Goal: Task Accomplishment & Management: Manage account settings

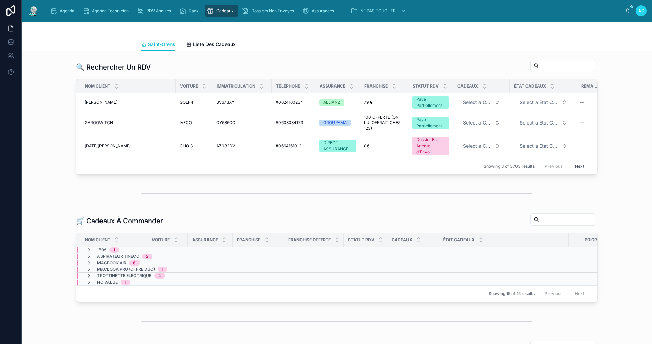
scroll to position [140, 0]
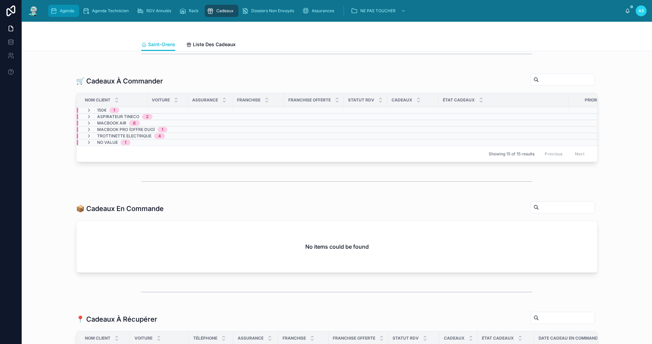
click at [56, 11] on icon "scrollable content" at bounding box center [53, 10] width 7 height 7
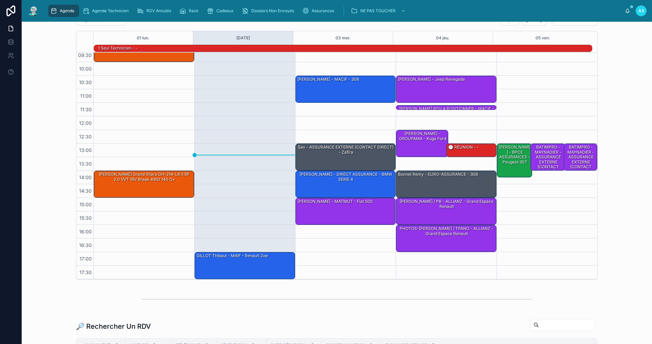
scroll to position [170, 0]
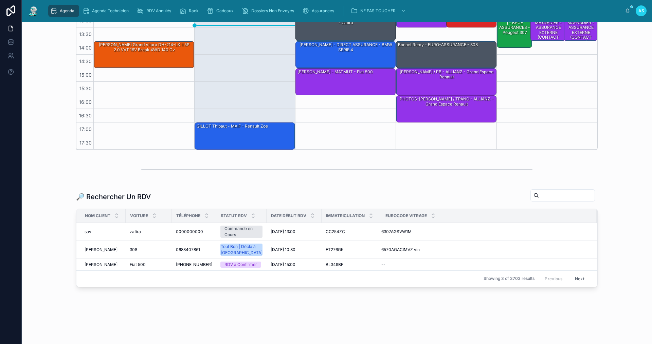
click at [549, 189] on div at bounding box center [562, 195] width 64 height 12
click at [553, 201] on div "🔎 Rechercher Un RDV Nom Client Voiture Téléphone Statut RDV Date Début RDV Imma…" at bounding box center [336, 238] width 521 height 98
drag, startPoint x: 549, startPoint y: 190, endPoint x: 546, endPoint y: 200, distance: 9.5
click at [549, 191] on input "text" at bounding box center [567, 196] width 56 height 10
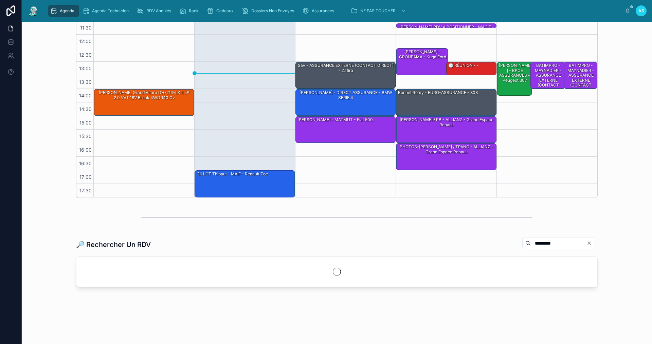
scroll to position [153, 0]
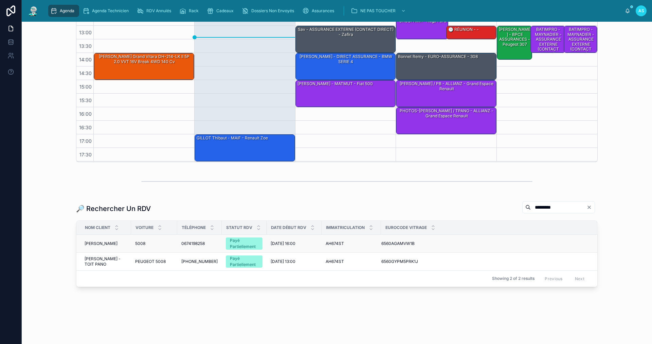
type input "*********"
click at [161, 240] on td "5008 5008" at bounding box center [154, 244] width 46 height 18
click at [143, 244] on span "5008" at bounding box center [140, 243] width 10 height 5
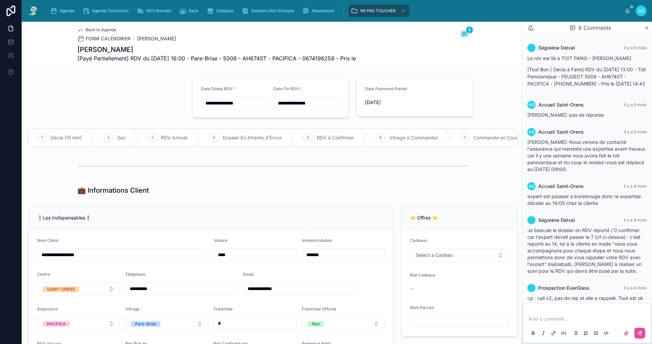
scroll to position [96, 0]
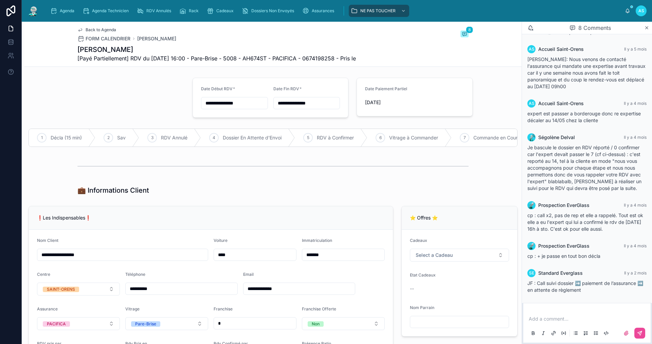
click at [86, 30] on span "Back to Agenda" at bounding box center [101, 29] width 31 height 5
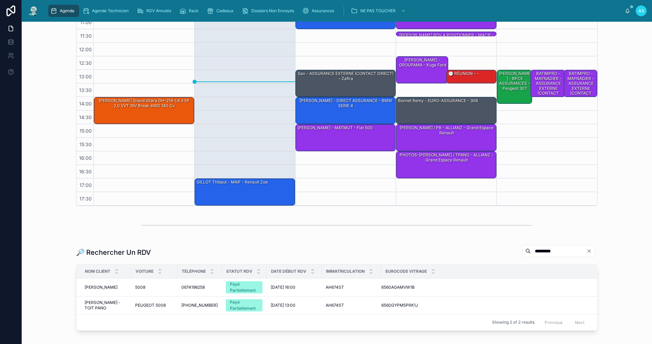
scroll to position [153, 0]
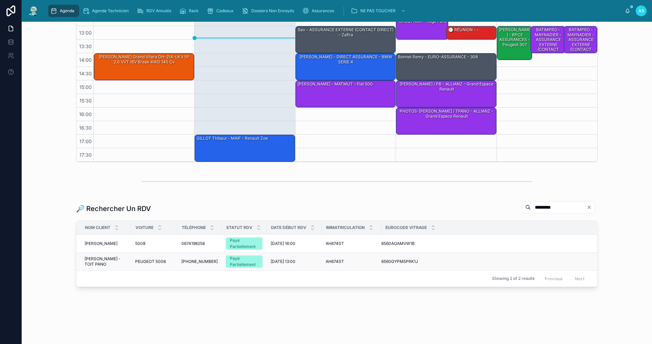
click at [148, 262] on span "PEUGEOT 5008" at bounding box center [150, 261] width 31 height 5
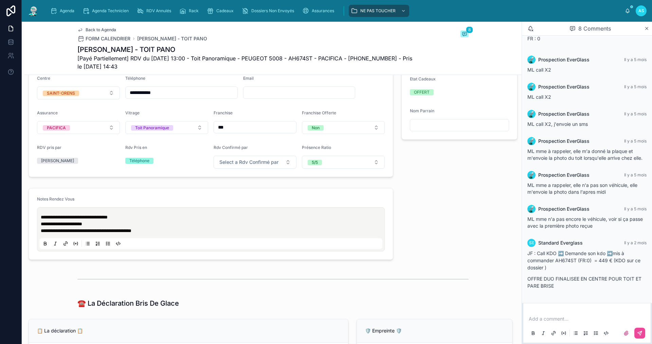
scroll to position [204, 0]
click at [74, 14] on div "Agenda" at bounding box center [63, 10] width 27 height 11
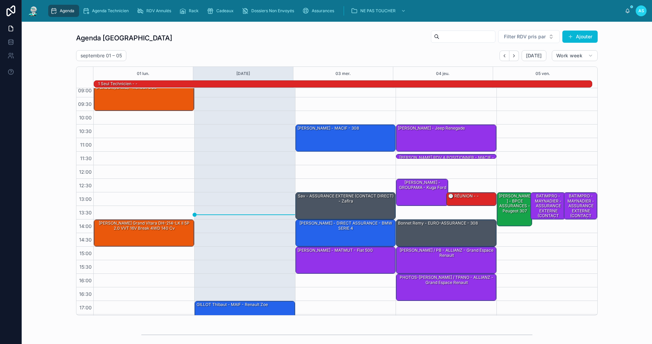
scroll to position [17, 0]
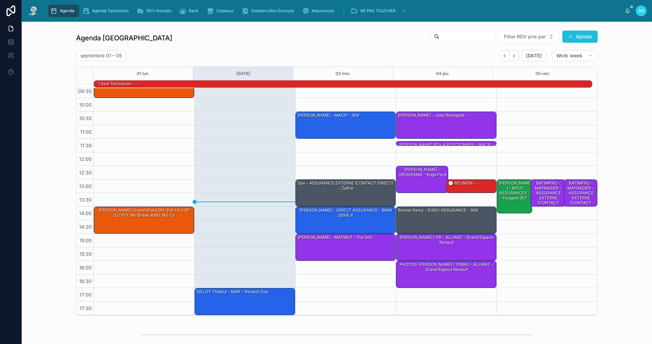
click at [572, 38] on button "Ajouter" at bounding box center [579, 37] width 35 height 12
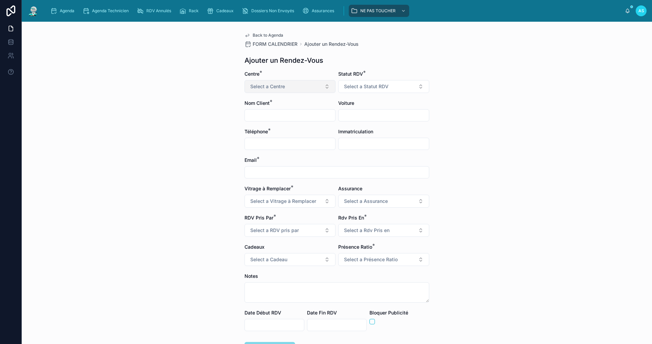
click at [279, 88] on span "Select a Centre" at bounding box center [267, 86] width 35 height 7
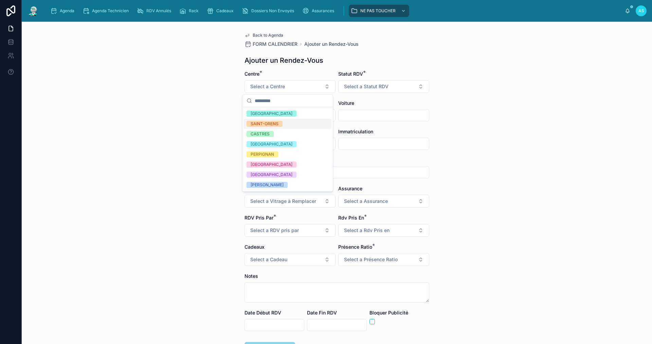
click at [287, 123] on div "SAINT-ORENS" at bounding box center [288, 124] width 88 height 10
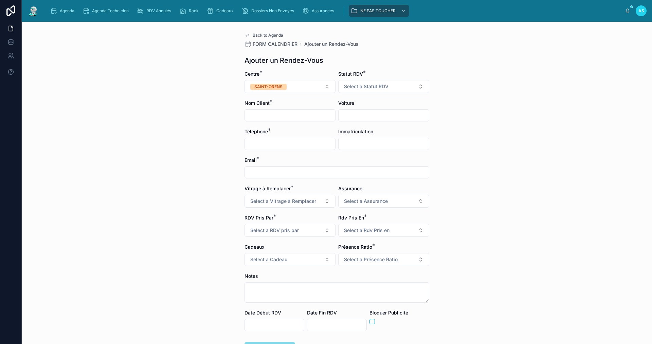
click at [284, 117] on input "text" at bounding box center [290, 116] width 90 height 10
click at [372, 90] on button "Select a Statut RDV" at bounding box center [383, 86] width 91 height 13
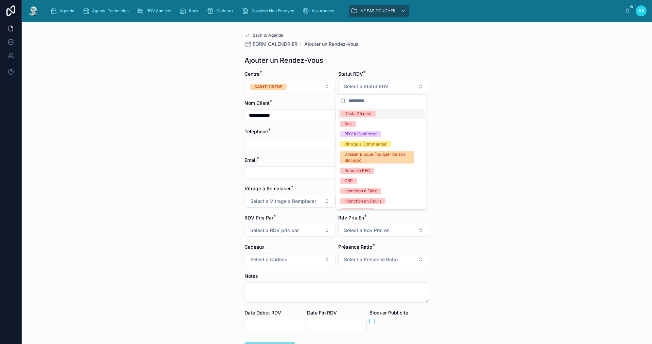
click at [367, 112] on div "Décla (15 min)" at bounding box center [357, 114] width 27 height 6
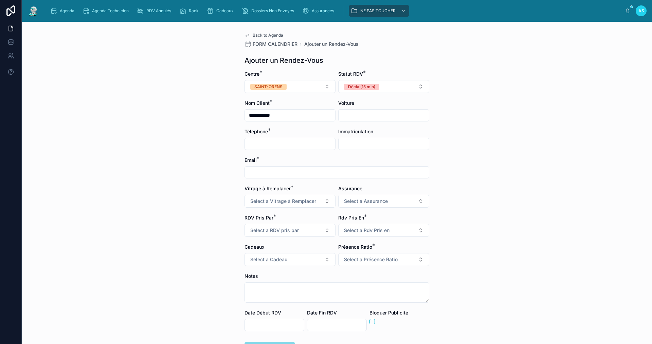
drag, startPoint x: 292, startPoint y: 115, endPoint x: 258, endPoint y: 110, distance: 33.6
click at [258, 110] on div "**********" at bounding box center [289, 115] width 91 height 12
type input "**********"
click at [267, 144] on input "text" at bounding box center [290, 144] width 90 height 10
type input "**********"
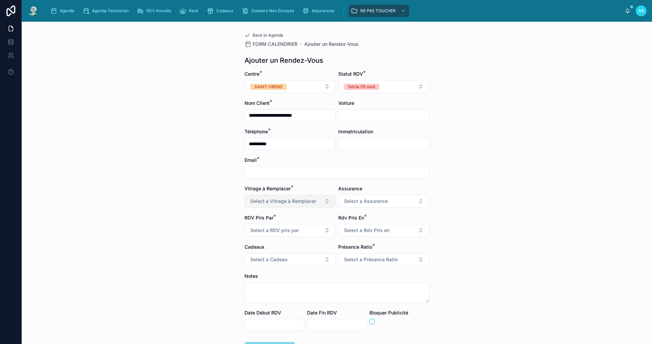
click at [310, 203] on span "Select a Vitrage à Remplacer" at bounding box center [283, 201] width 66 height 7
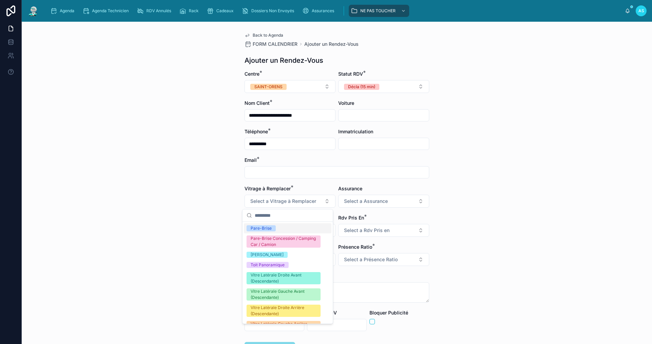
click at [292, 227] on div "Pare-Brise" at bounding box center [288, 228] width 88 height 10
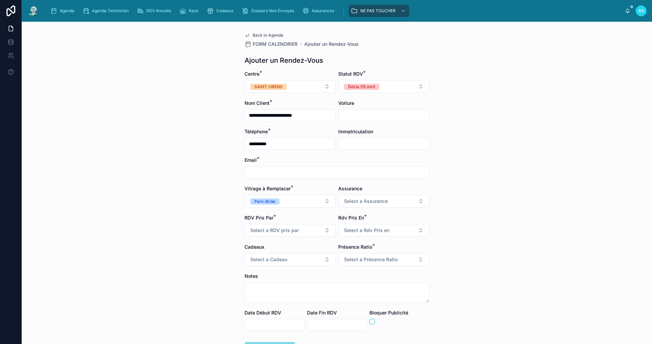
click at [351, 208] on form "**********" at bounding box center [336, 234] width 185 height 327
click at [305, 230] on button "Select a RDV pris par" at bounding box center [289, 230] width 91 height 13
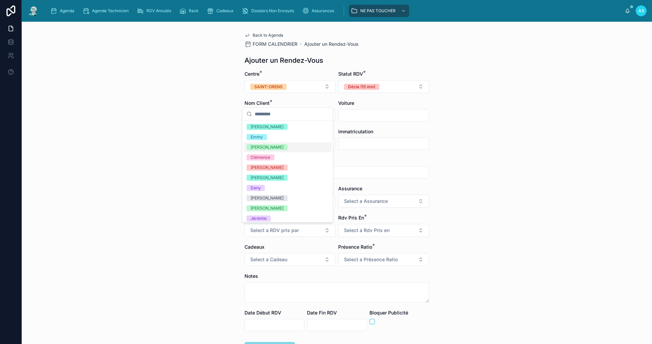
click at [270, 148] on div "[PERSON_NAME]" at bounding box center [288, 147] width 88 height 10
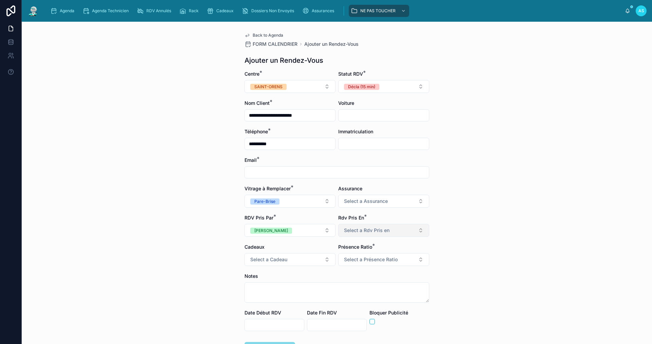
click at [356, 229] on span "Select a Rdv Pris en" at bounding box center [366, 230] width 45 height 7
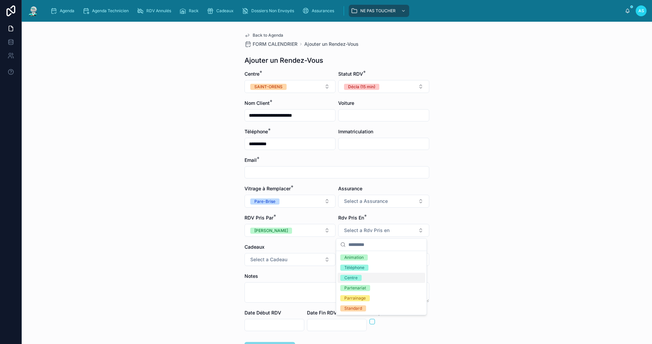
click at [359, 276] on span "Centre" at bounding box center [350, 278] width 21 height 6
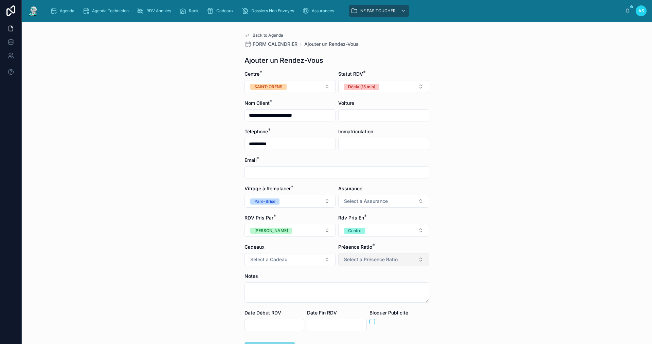
click at [349, 262] on span "Select a Présence Ratio" at bounding box center [371, 259] width 54 height 7
click at [359, 328] on div "5/5" at bounding box center [381, 327] width 88 height 10
click at [264, 321] on input "text" at bounding box center [274, 325] width 59 height 10
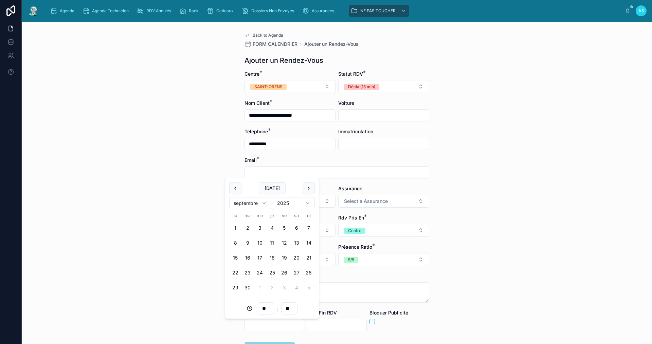
click at [273, 229] on button "4" at bounding box center [272, 228] width 12 height 12
type input "**********"
drag, startPoint x: 272, startPoint y: 310, endPoint x: 260, endPoint y: 305, distance: 13.1
click at [260, 305] on input "**" at bounding box center [266, 309] width 16 height 10
type input "**"
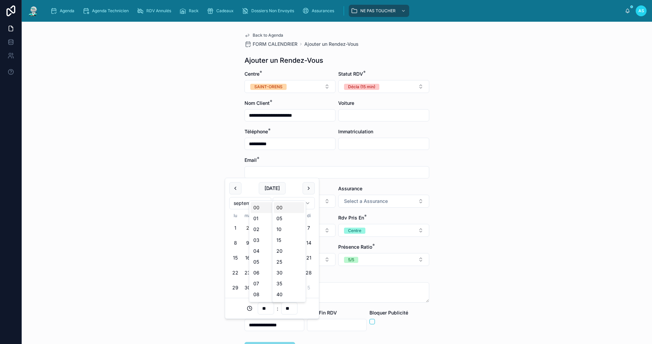
type input "**********"
type input "**"
type input "**********"
type input "**"
type input "**********"
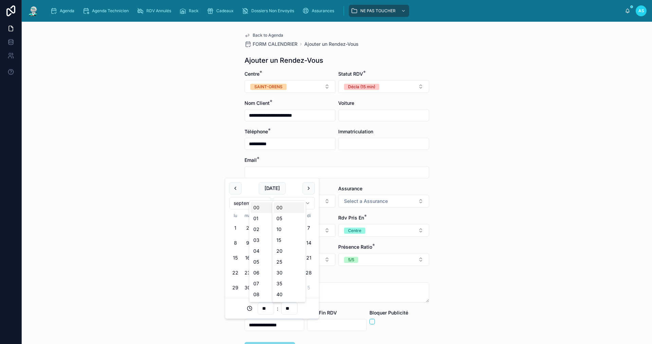
type input "**"
click at [322, 324] on input "text" at bounding box center [336, 325] width 59 height 10
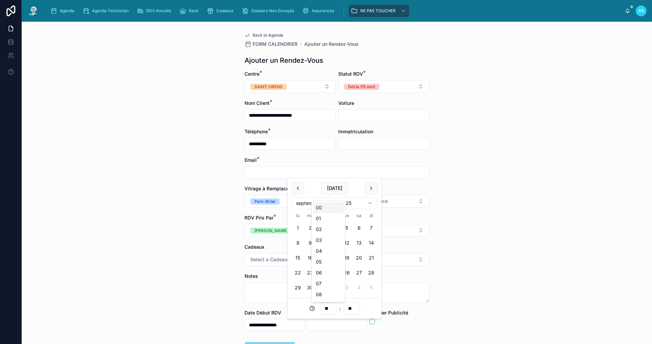
drag, startPoint x: 331, startPoint y: 309, endPoint x: 308, endPoint y: 306, distance: 23.2
click at [308, 306] on div "** : **" at bounding box center [335, 308] width 86 height 12
click at [332, 310] on input "**" at bounding box center [328, 309] width 16 height 10
click at [333, 243] on div "18" at bounding box center [328, 241] width 31 height 11
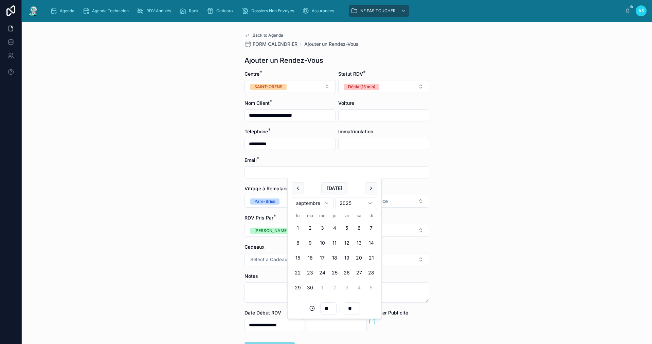
click at [334, 228] on button "4" at bounding box center [334, 228] width 12 height 12
click at [328, 308] on input "**" at bounding box center [328, 309] width 16 height 10
click at [326, 245] on div "18" at bounding box center [328, 241] width 31 height 11
type input "**********"
type input "**"
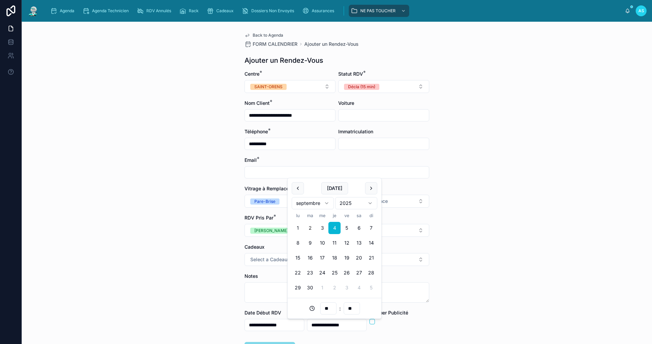
click at [509, 251] on div "**********" at bounding box center [337, 183] width 630 height 322
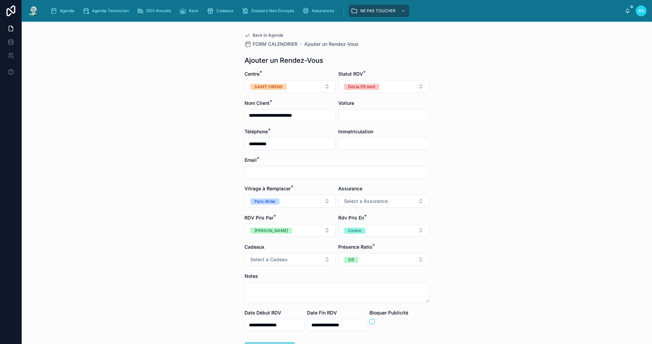
scroll to position [54, 0]
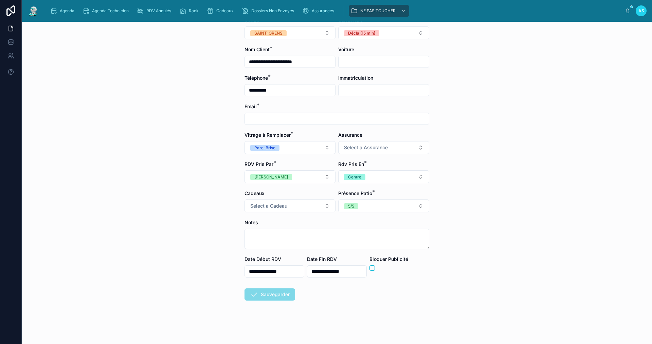
click at [285, 122] on input "text" at bounding box center [337, 119] width 184 height 10
type input "**********"
click at [279, 295] on button "Sauvegarder" at bounding box center [269, 294] width 51 height 12
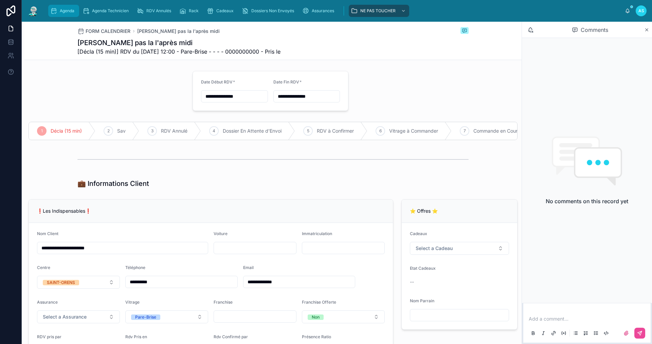
click at [69, 10] on span "Agenda" at bounding box center [67, 10] width 15 height 5
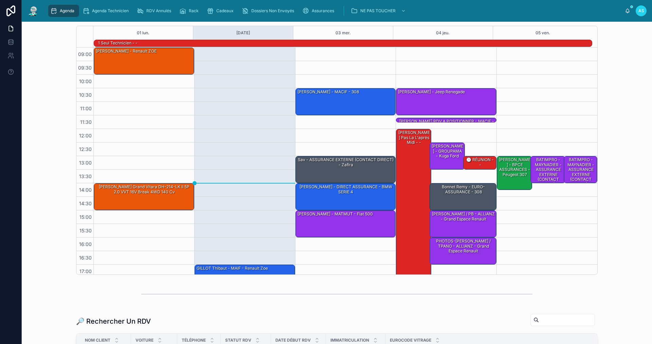
scroll to position [136, 0]
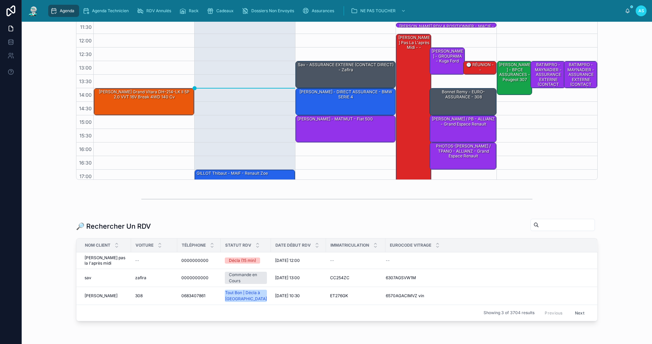
click at [546, 226] on input "text" at bounding box center [567, 225] width 56 height 10
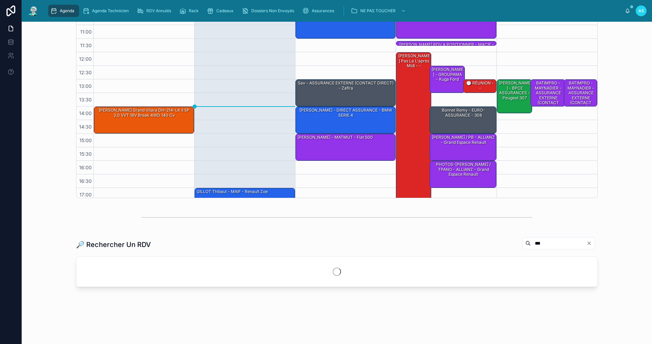
scroll to position [117, 0]
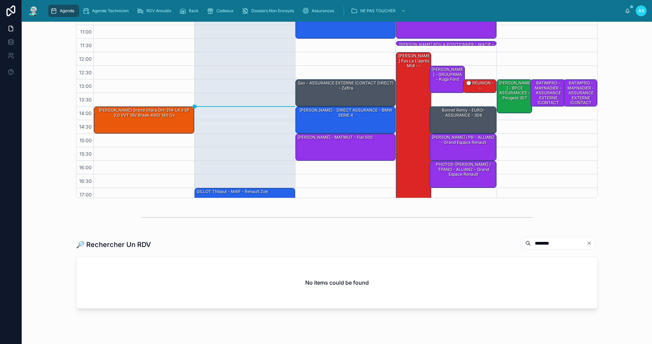
scroll to position [136, 0]
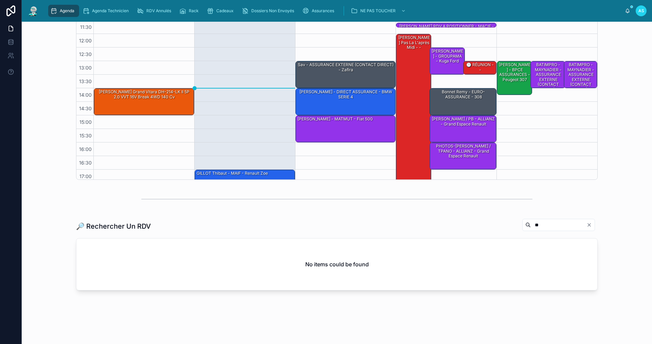
type input "*"
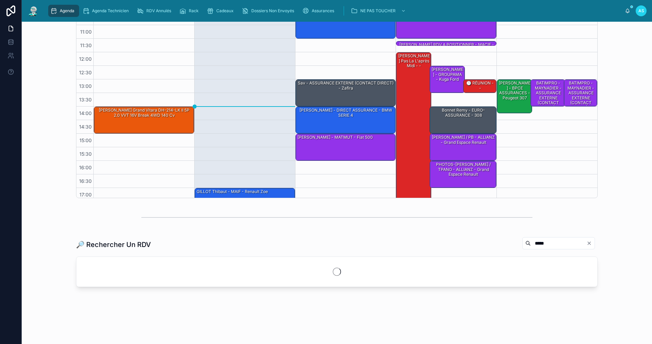
scroll to position [135, 0]
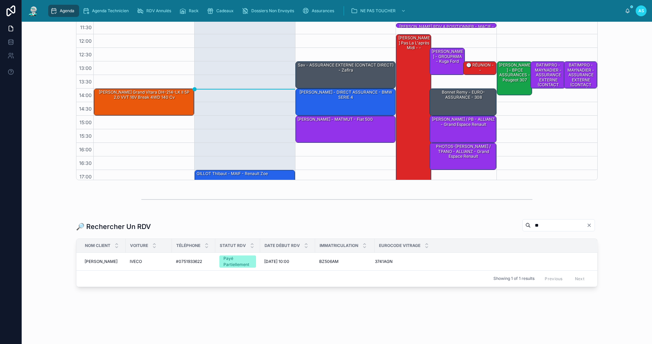
type input "*"
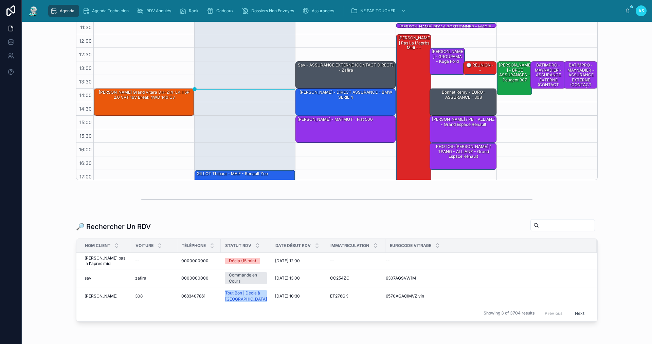
scroll to position [136, 0]
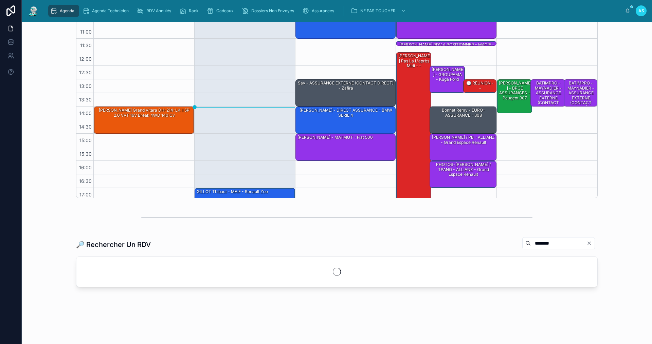
scroll to position [136, 0]
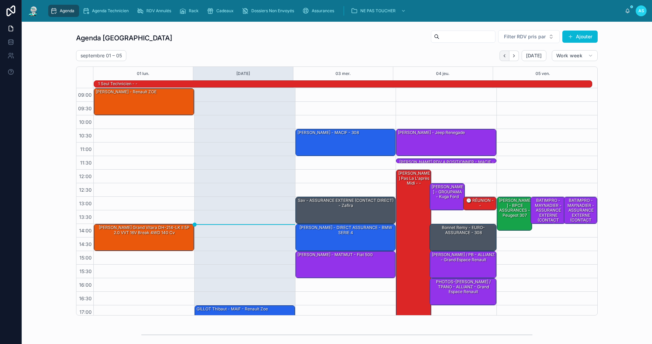
type input "********"
click at [502, 53] on icon "Back" at bounding box center [504, 55] width 5 height 5
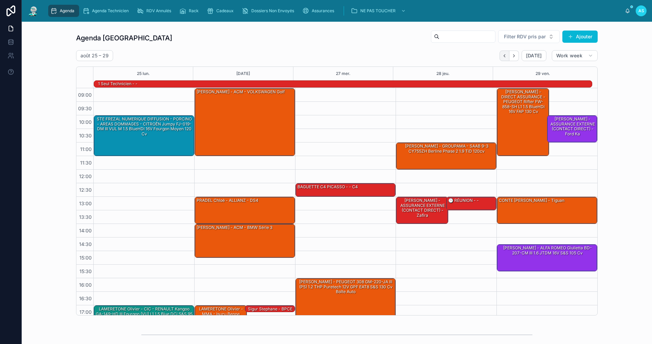
click at [500, 58] on button "Back" at bounding box center [504, 56] width 10 height 11
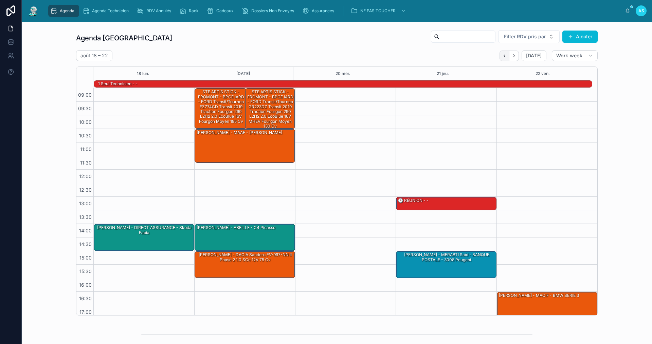
click at [499, 57] on button "Back" at bounding box center [504, 56] width 10 height 11
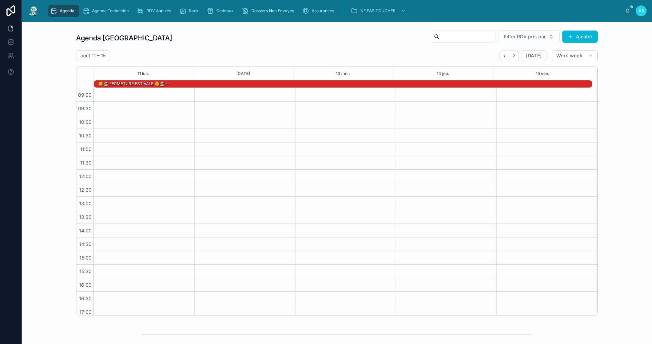
click at [499, 57] on button "Back" at bounding box center [504, 56] width 10 height 11
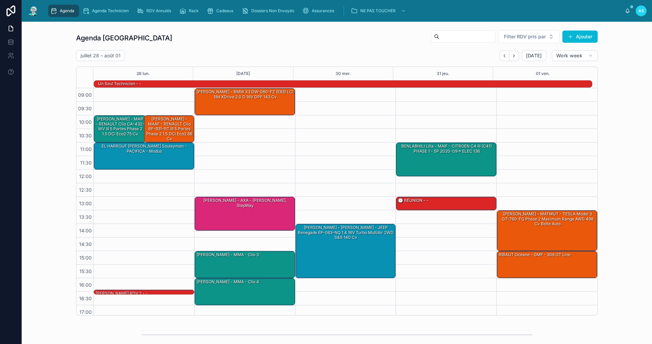
click at [499, 57] on button "Back" at bounding box center [504, 56] width 10 height 11
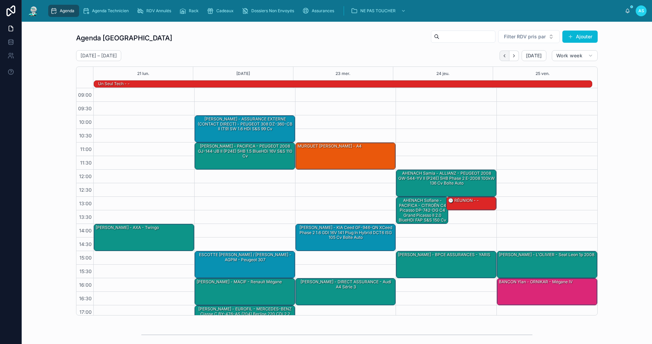
click at [500, 58] on button "Back" at bounding box center [504, 56] width 10 height 11
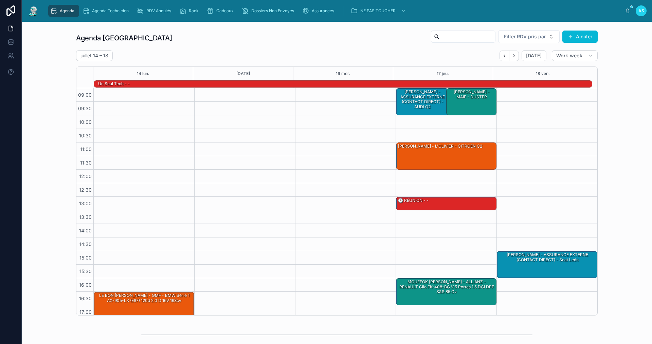
click at [500, 58] on button "Back" at bounding box center [504, 56] width 10 height 11
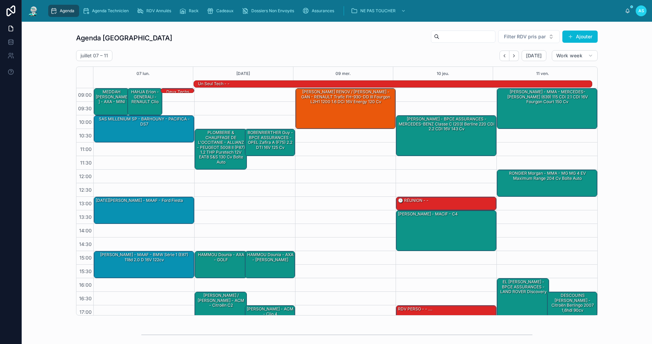
click at [500, 58] on button "Back" at bounding box center [504, 56] width 10 height 11
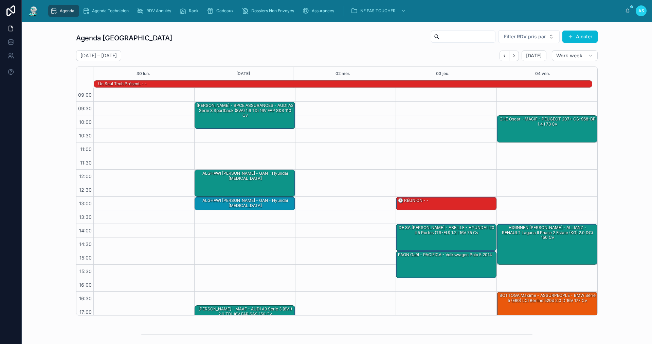
click at [500, 58] on button "Back" at bounding box center [504, 56] width 10 height 11
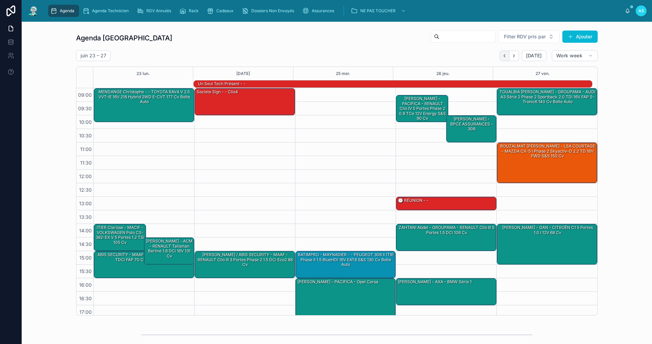
click at [504, 55] on icon "Back" at bounding box center [504, 55] width 5 height 5
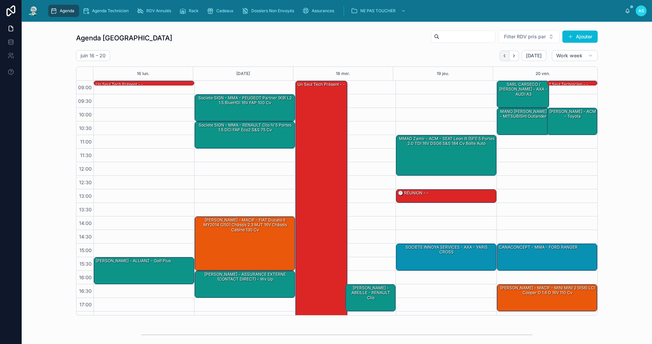
click at [506, 55] on button "Back" at bounding box center [504, 56] width 10 height 11
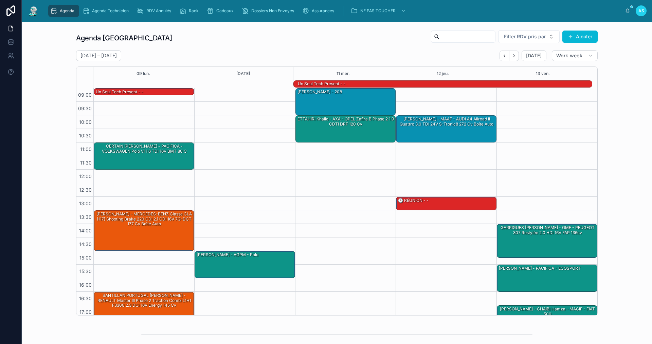
click at [506, 55] on button "Back" at bounding box center [504, 56] width 10 height 11
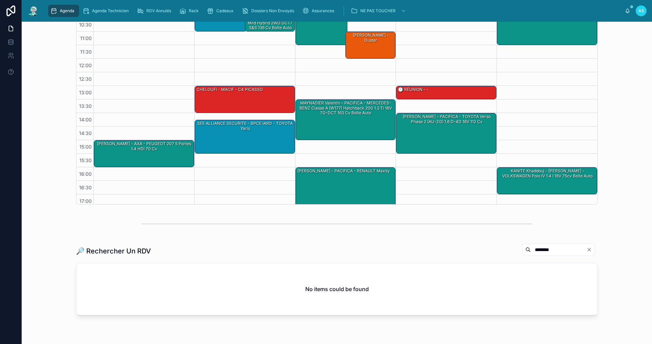
scroll to position [139, 0]
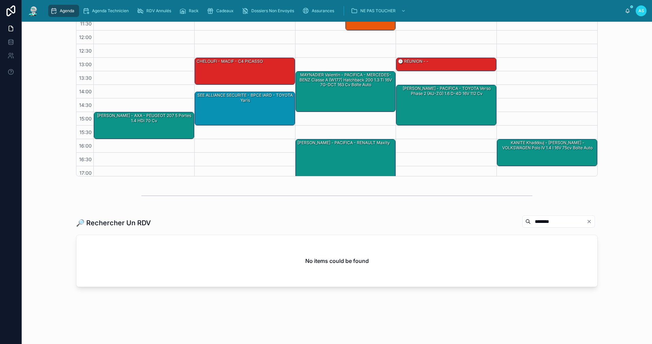
click at [548, 223] on input "********" at bounding box center [558, 222] width 56 height 10
click at [42, 251] on div "🔎 Rechercher Un RDV ******** No items could be found" at bounding box center [336, 250] width 619 height 77
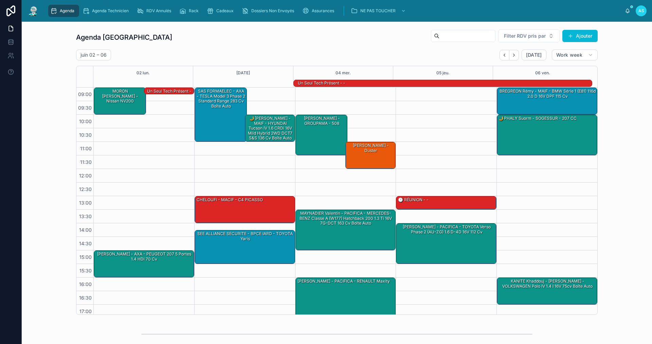
scroll to position [0, 0]
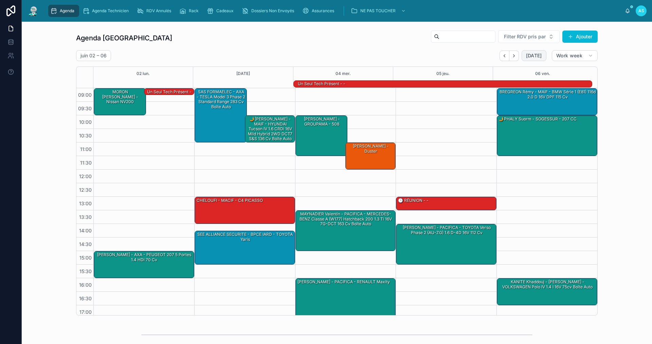
click at [532, 56] on span "[DATE]" at bounding box center [534, 56] width 16 height 6
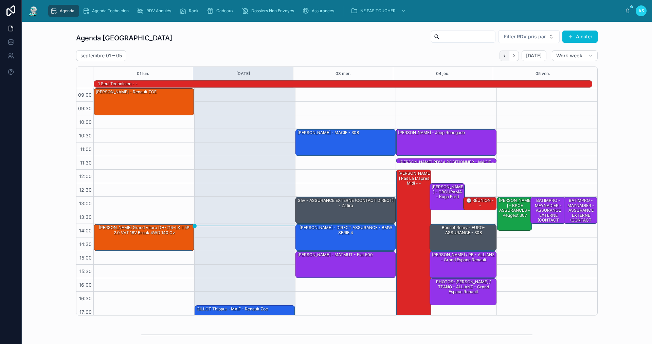
click at [503, 57] on icon "Back" at bounding box center [504, 55] width 5 height 5
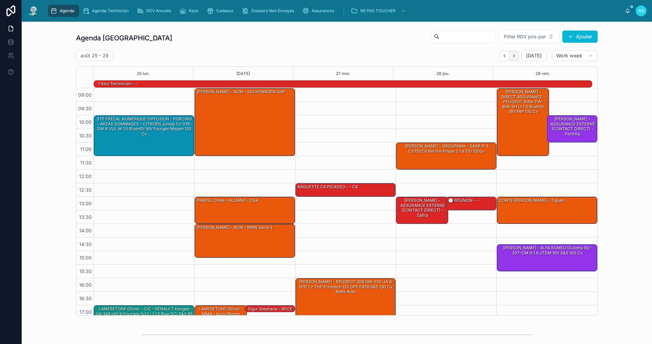
click at [512, 53] on icon "Next" at bounding box center [513, 55] width 5 height 5
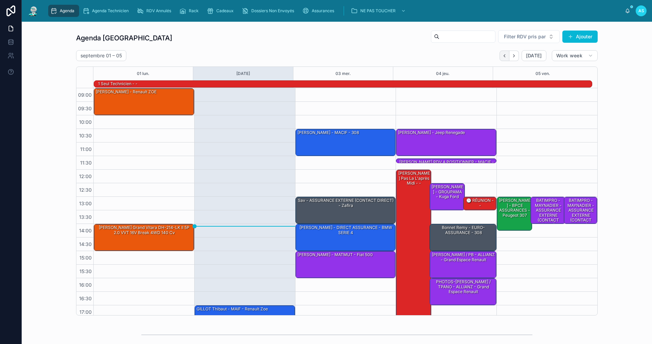
click at [500, 58] on button "Back" at bounding box center [504, 56] width 10 height 11
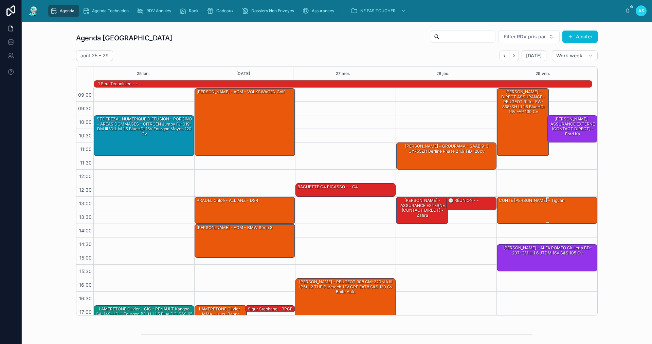
click at [522, 201] on div "CONTE [PERSON_NAME] - Tiguan" at bounding box center [531, 201] width 67 height 6
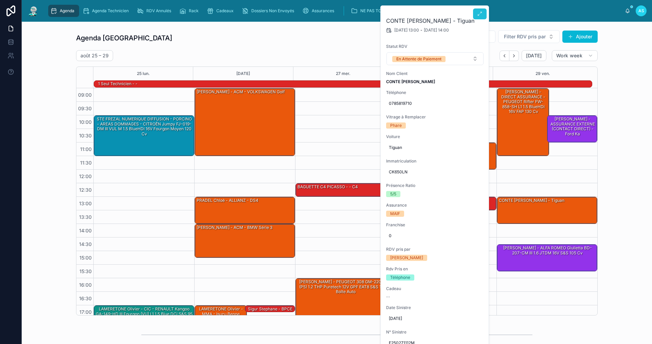
click at [479, 17] on button at bounding box center [480, 13] width 14 height 11
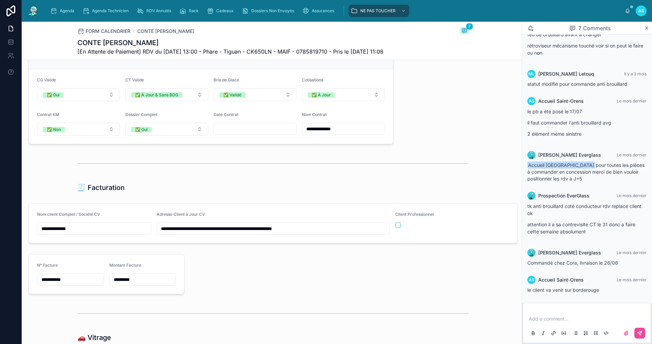
scroll to position [611, 0]
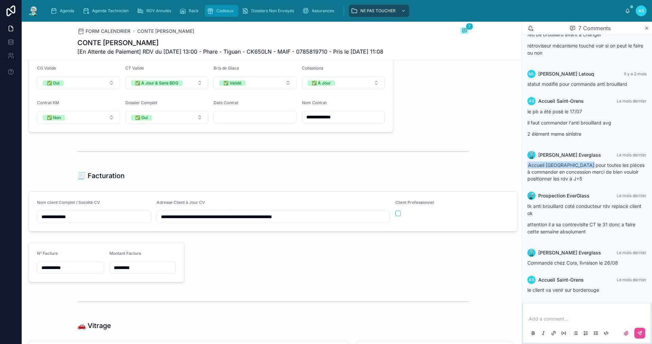
click at [230, 11] on span "Cadeaux" at bounding box center [224, 10] width 17 height 5
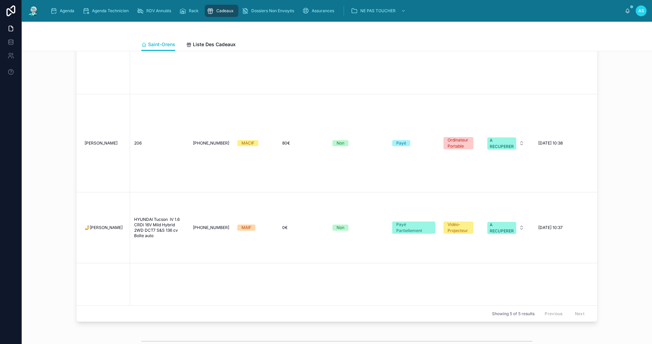
scroll to position [339, 0]
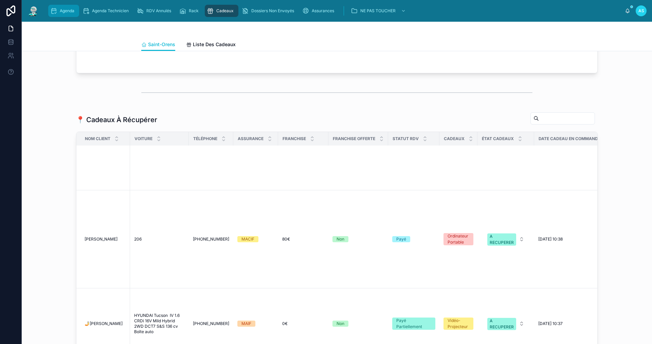
click at [67, 14] on div "Agenda" at bounding box center [63, 10] width 27 height 11
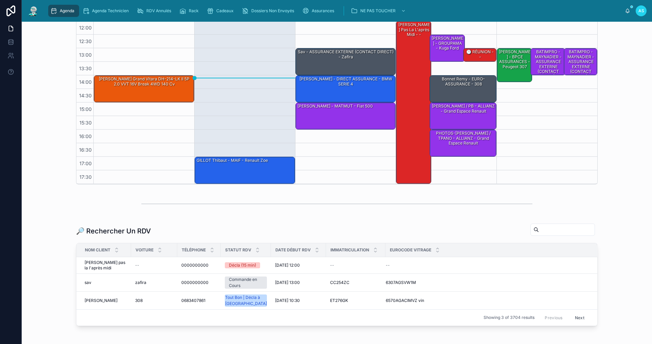
scroll to position [136, 0]
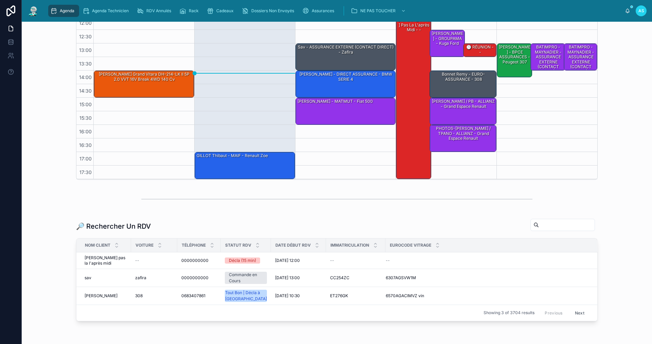
click at [545, 226] on input "text" at bounding box center [567, 225] width 56 height 10
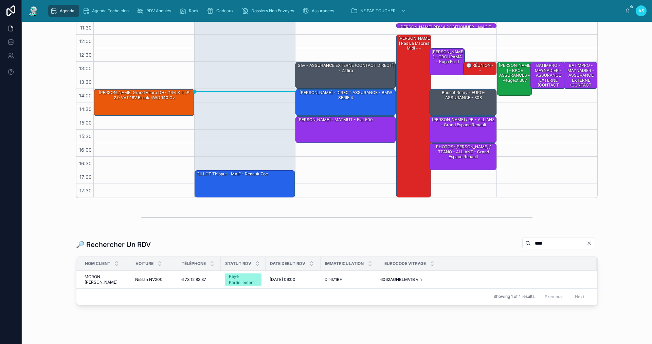
scroll to position [135, 0]
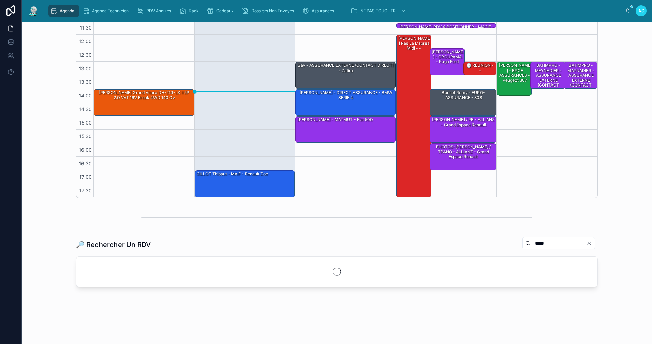
scroll to position [136, 0]
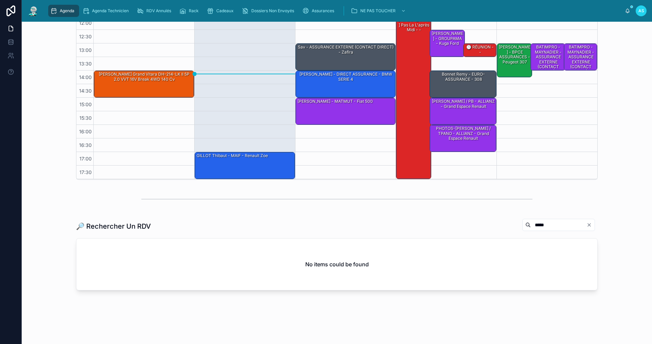
drag, startPoint x: 543, startPoint y: 226, endPoint x: 494, endPoint y: 230, distance: 49.1
click at [493, 231] on div "🔎 Rechercher Un RDV *****" at bounding box center [336, 227] width 521 height 16
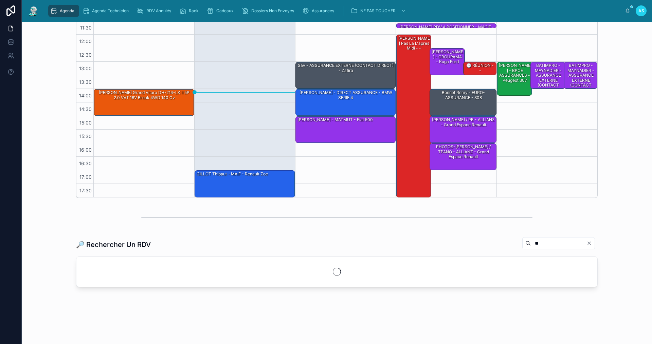
scroll to position [136, 0]
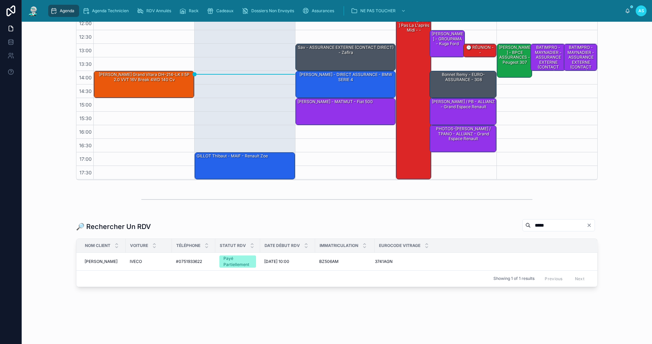
scroll to position [135, 0]
type input "*****"
click at [282, 262] on span "[DATE] 10:00" at bounding box center [276, 261] width 25 height 5
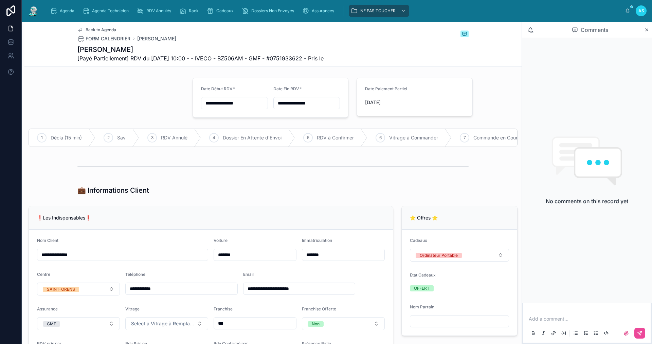
click at [59, 17] on div "Agenda Agenda Technicien RDV Annulés Rack Cadeaux Dossiers Non Envoyés Assuranc…" at bounding box center [335, 10] width 580 height 15
click at [63, 13] on span "Agenda" at bounding box center [67, 10] width 15 height 5
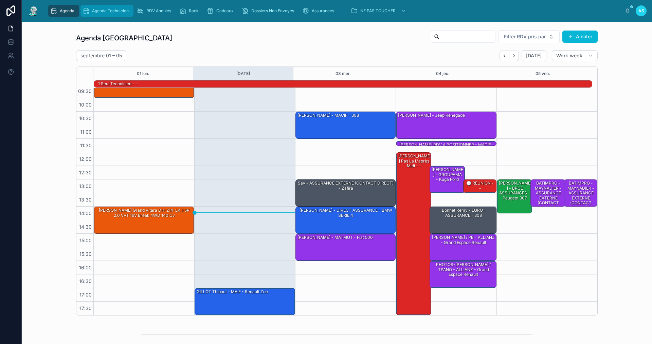
click at [108, 11] on span "Agenda Technicien" at bounding box center [110, 10] width 37 height 5
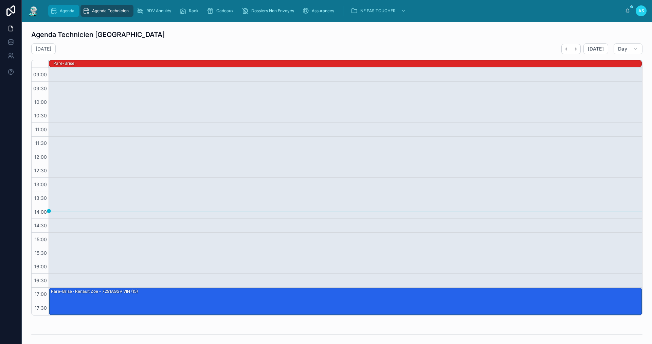
click at [75, 13] on div "Agenda" at bounding box center [63, 10] width 27 height 11
click at [71, 11] on span "Agenda" at bounding box center [67, 10] width 15 height 5
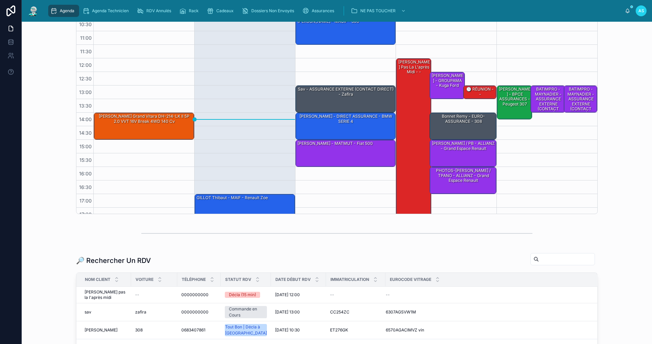
scroll to position [102, 0]
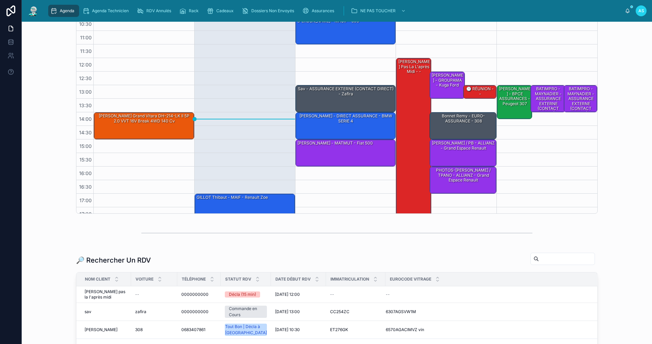
click at [561, 252] on div "🔎 Rechercher Un RDV Nom Client Voiture Téléphone Statut RDV Date Début RDV Imma…" at bounding box center [336, 304] width 619 height 108
click at [563, 256] on input "text" at bounding box center [567, 259] width 56 height 10
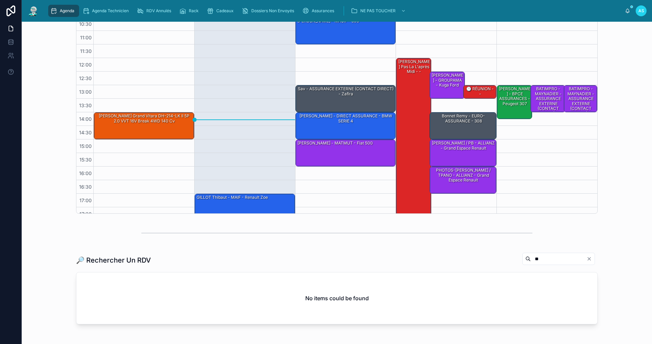
type input "*"
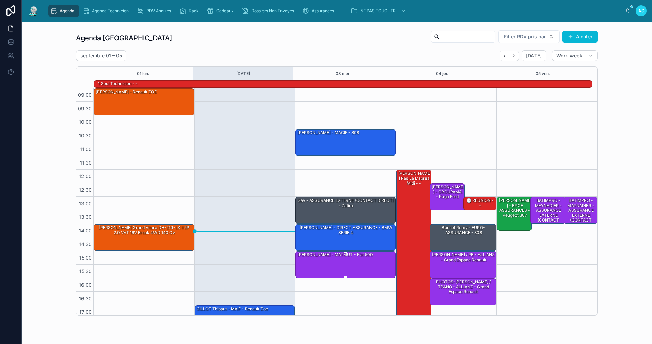
click at [351, 264] on div "[PERSON_NAME] - MATMUT - Fiat 500" at bounding box center [346, 264] width 98 height 26
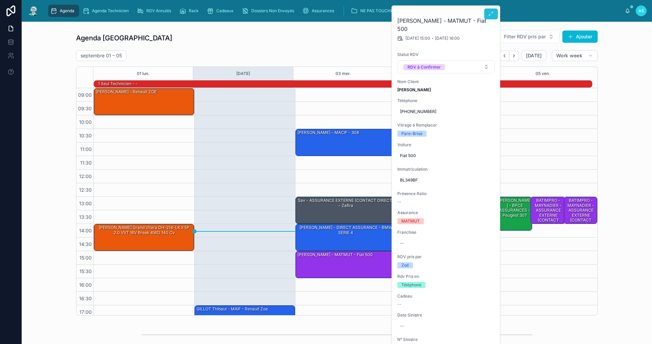
click at [493, 15] on icon at bounding box center [490, 13] width 5 height 5
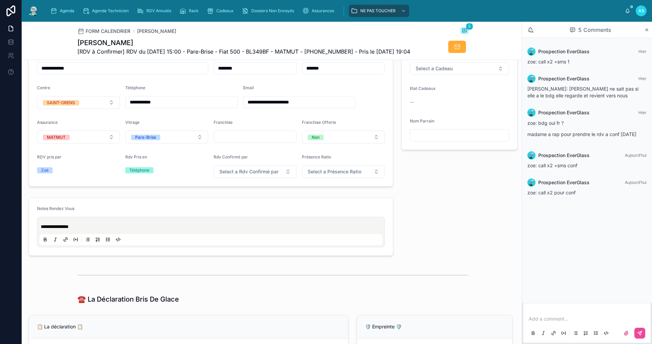
scroll to position [305, 0]
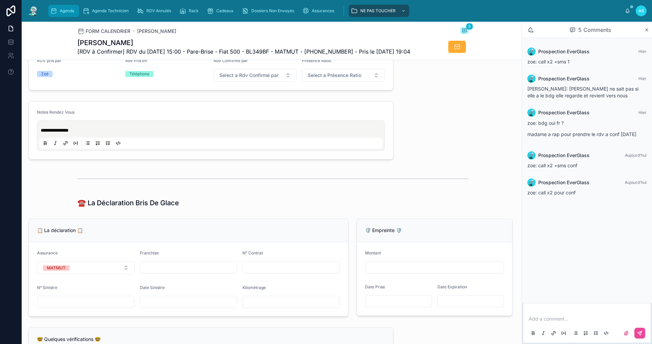
click at [63, 15] on div "Agenda" at bounding box center [63, 10] width 27 height 11
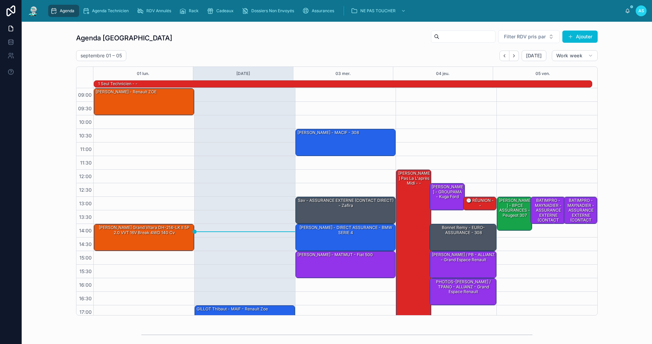
scroll to position [18, 0]
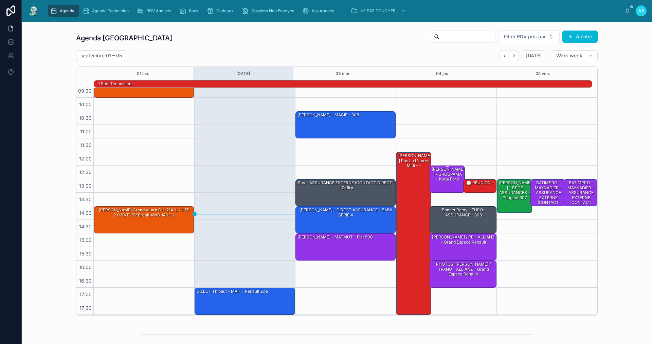
click at [432, 172] on div "[PERSON_NAME] - GROUPAMA - Kuga ford" at bounding box center [447, 174] width 33 height 16
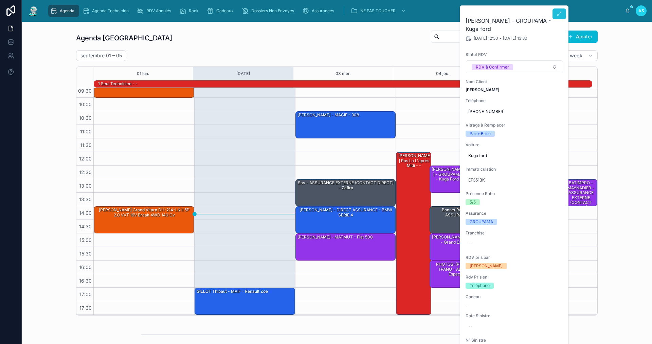
click at [559, 16] on icon at bounding box center [558, 13] width 5 height 5
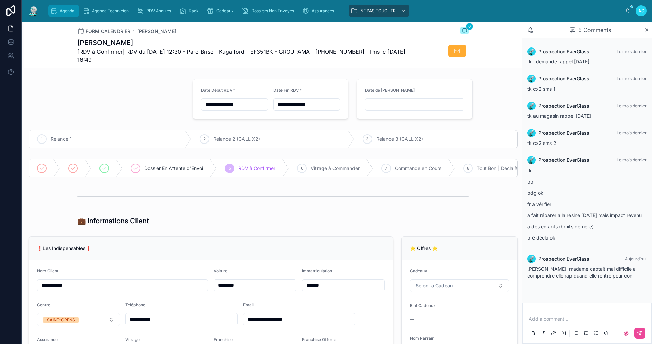
click at [72, 13] on span "Agenda" at bounding box center [67, 10] width 15 height 5
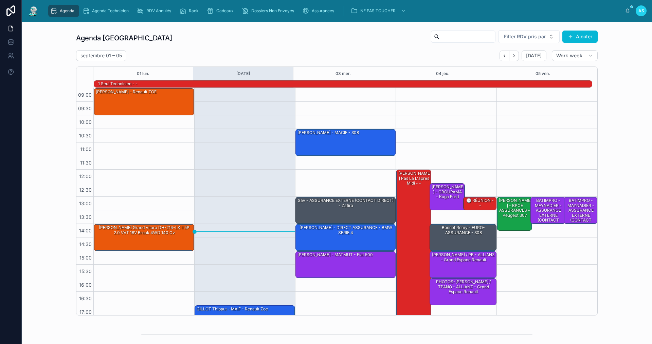
scroll to position [18, 0]
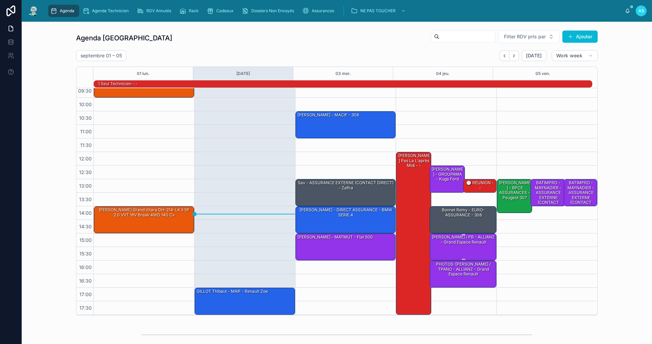
click at [455, 242] on div "[PERSON_NAME] / PB - ALLIANZ - Grand espace Renault" at bounding box center [463, 239] width 65 height 11
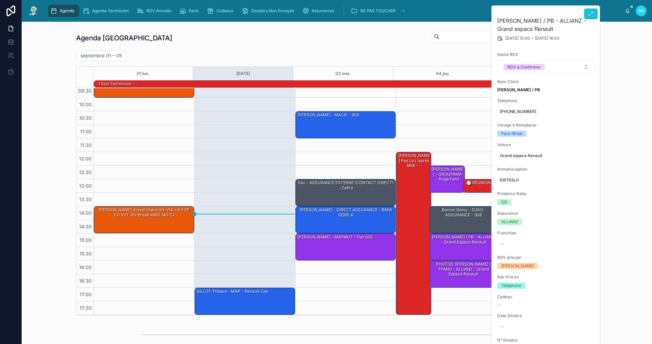
click at [590, 16] on icon at bounding box center [590, 13] width 5 height 5
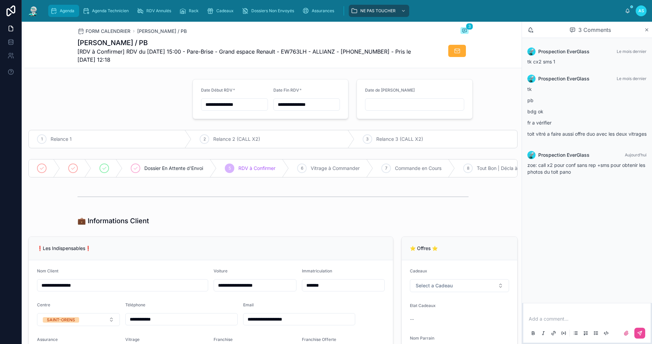
click at [73, 13] on span "Agenda" at bounding box center [67, 10] width 15 height 5
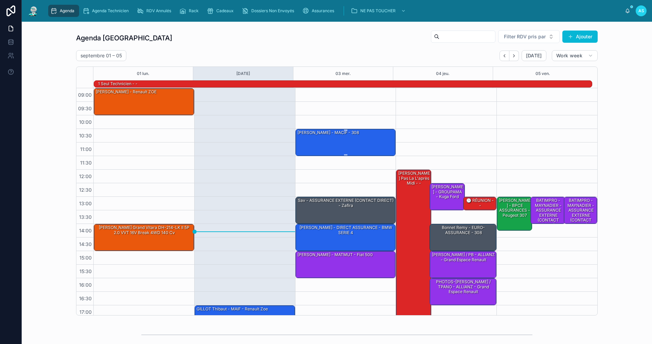
scroll to position [18, 0]
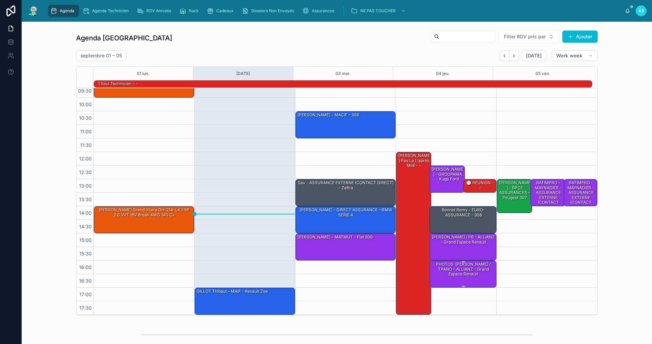
click at [464, 267] on div "PHOTOS-[PERSON_NAME] / TPANO - ALLIANZ - Grand espace Renault" at bounding box center [463, 269] width 65 height 16
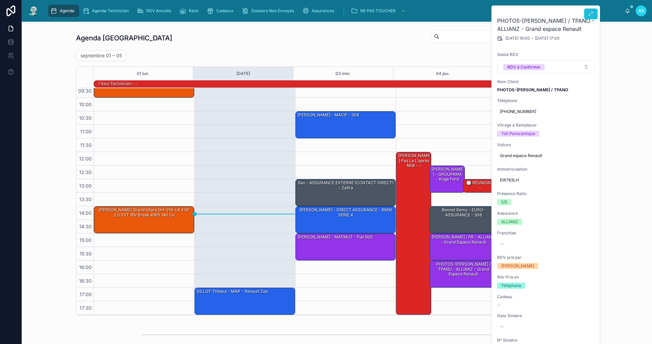
click at [589, 15] on icon at bounding box center [590, 13] width 5 height 5
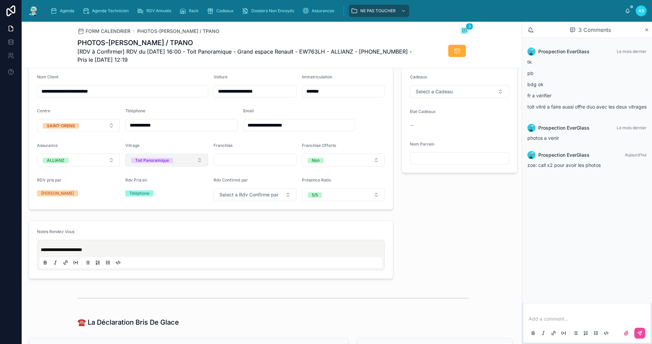
scroll to position [204, 0]
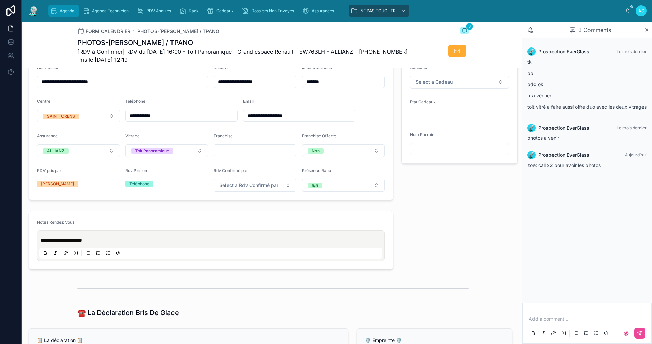
click at [55, 14] on icon "scrollable content" at bounding box center [53, 10] width 7 height 7
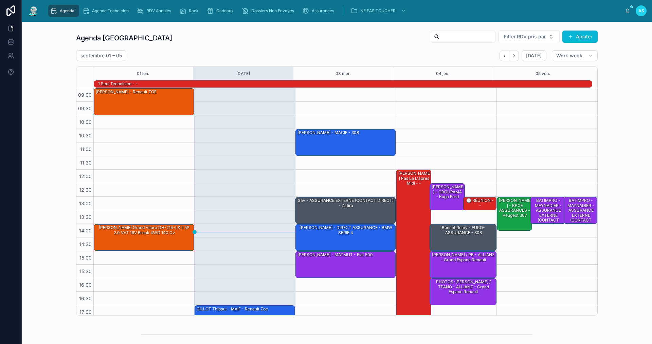
scroll to position [18, 0]
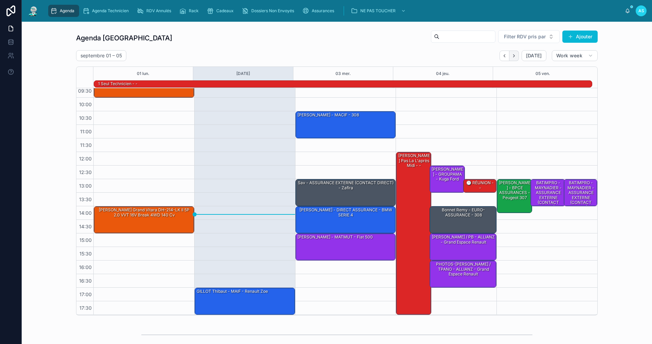
click at [515, 57] on button "Next" at bounding box center [514, 56] width 10 height 11
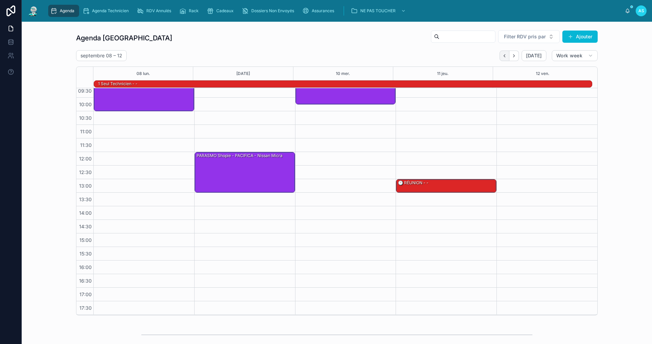
click at [504, 58] on button "Back" at bounding box center [504, 56] width 10 height 11
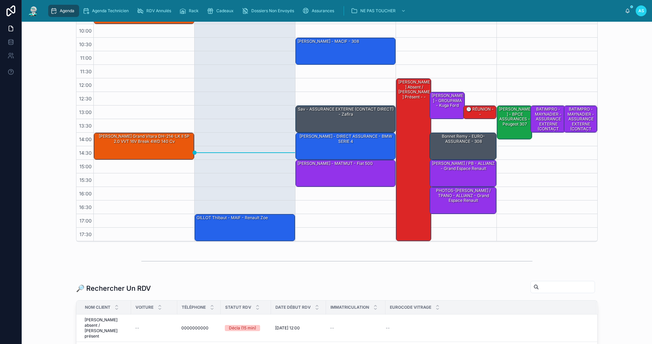
scroll to position [102, 0]
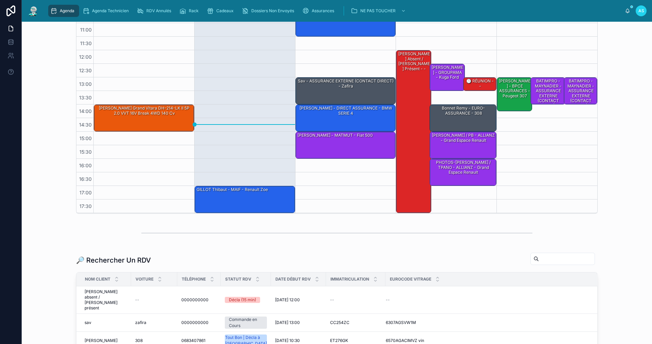
drag, startPoint x: 576, startPoint y: 260, endPoint x: 572, endPoint y: 260, distance: 4.4
click at [576, 260] on input "text" at bounding box center [567, 259] width 56 height 10
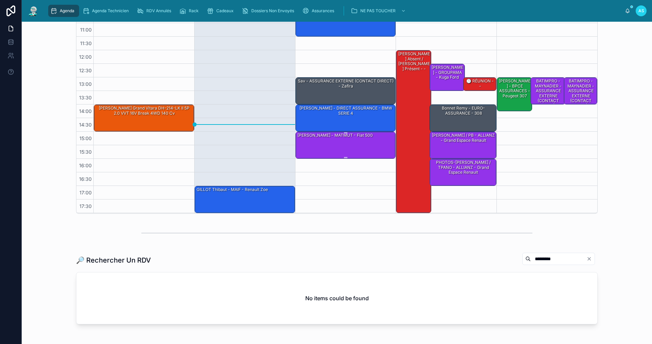
type input "*********"
click at [342, 145] on div "[PERSON_NAME] - MATMUT - Fiat 500" at bounding box center [346, 145] width 98 height 26
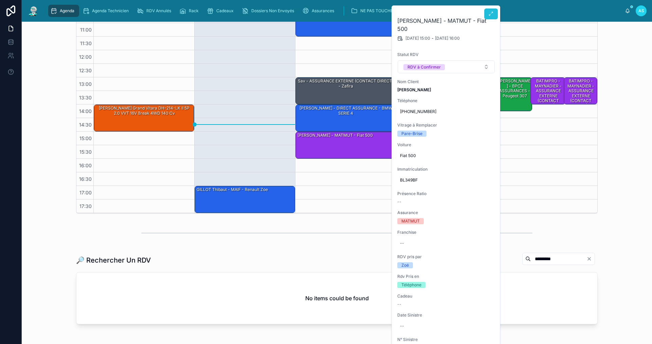
click at [490, 17] on span at bounding box center [490, 13] width 5 height 5
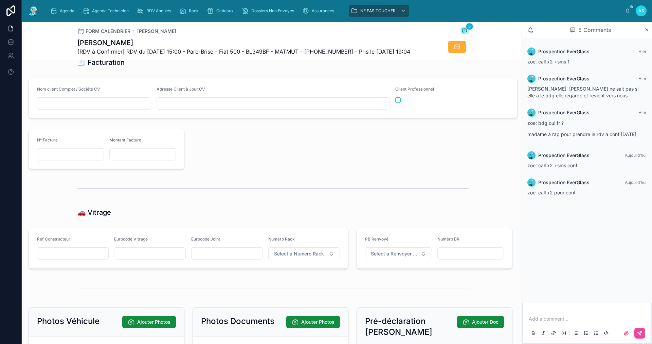
scroll to position [815, 0]
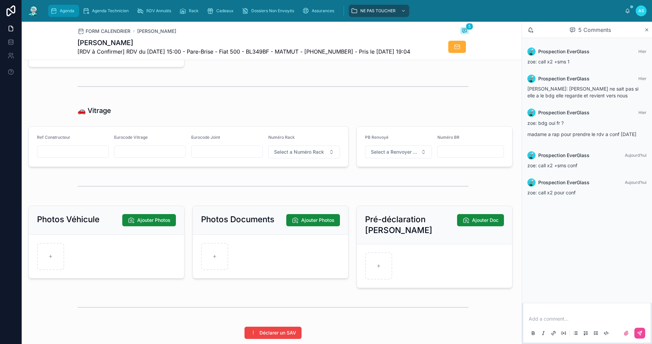
click at [64, 7] on div "Agenda" at bounding box center [63, 10] width 27 height 11
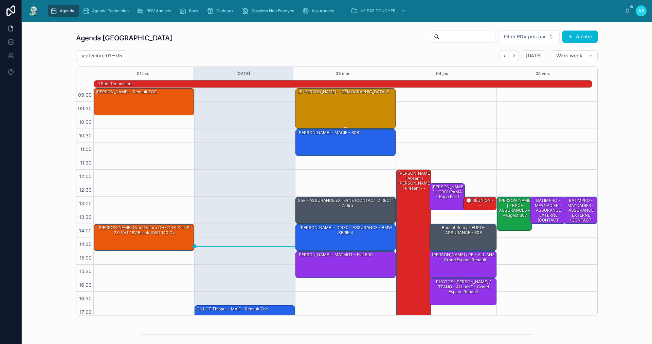
click at [321, 102] on div "LE Benjamin - AXA - MAZDA 6" at bounding box center [346, 108] width 98 height 39
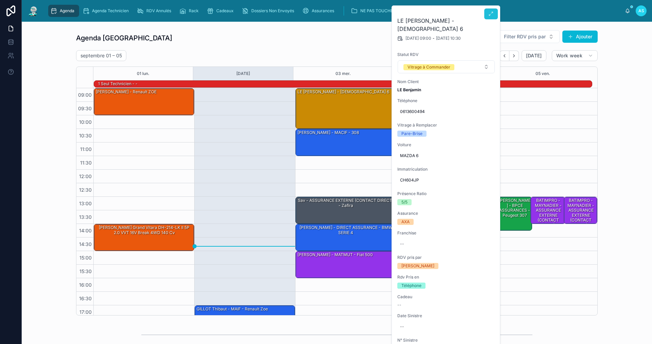
click at [488, 16] on icon at bounding box center [490, 13] width 5 height 5
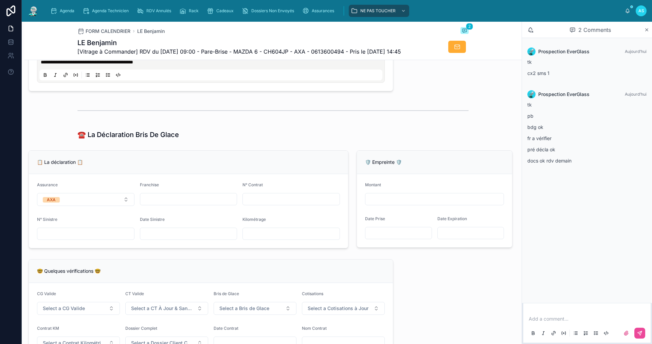
scroll to position [396, 0]
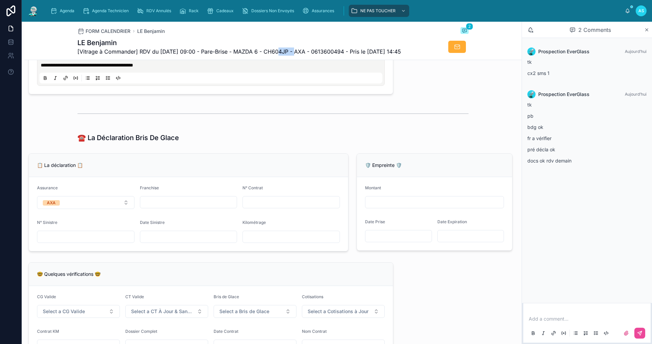
drag, startPoint x: 297, startPoint y: 51, endPoint x: 274, endPoint y: 52, distance: 23.4
click at [274, 52] on span "[Vitrage à Commander] RDV du 03/09/2025 09:00 - Pare-Brise - MAZDA 6 - CH604JP …" at bounding box center [238, 52] width 323 height 8
copy span "CH604JP"
click at [63, 10] on span "Agenda" at bounding box center [67, 10] width 15 height 5
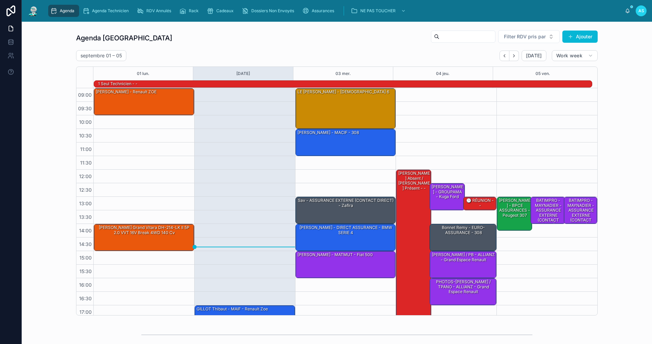
scroll to position [18, 0]
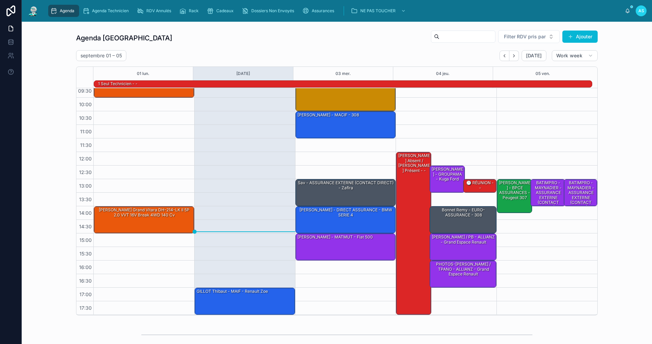
click at [305, 27] on div "Agenda Saint-Orens Filter RDV pris par Ajouter septembre 01 – 05 Today Work wee…" at bounding box center [336, 172] width 619 height 291
click at [317, 10] on span "Assurances" at bounding box center [323, 10] width 22 height 5
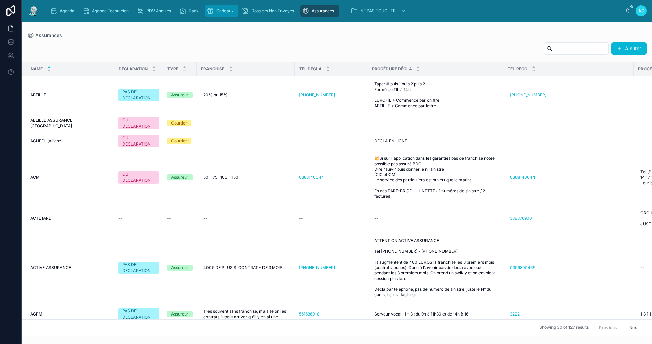
click at [216, 7] on div "Cadeaux" at bounding box center [222, 10] width 30 height 11
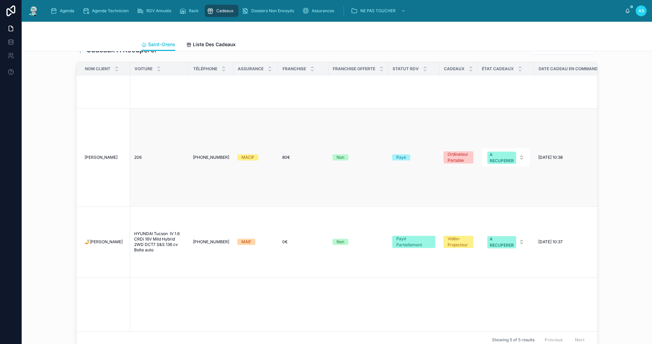
scroll to position [238, 0]
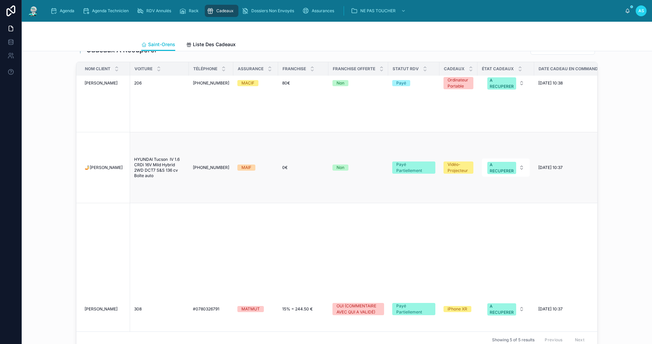
click at [118, 165] on span "🤳[PERSON_NAME]" at bounding box center [104, 167] width 38 height 5
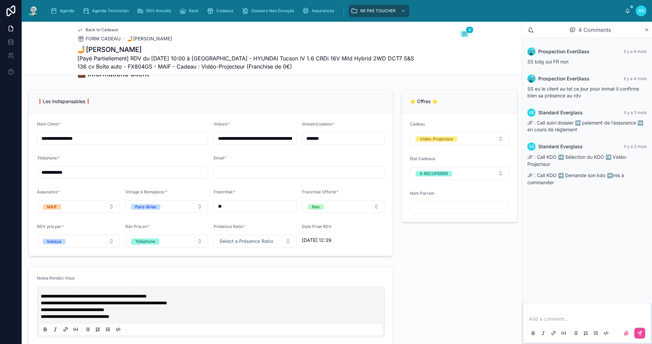
scroll to position [509, 0]
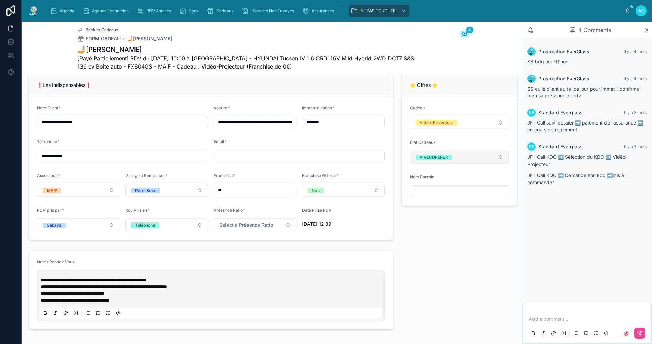
click at [447, 160] on span "A RECUPERER" at bounding box center [433, 157] width 36 height 5
click at [433, 219] on div "A RECUPERER" at bounding box center [428, 217] width 28 height 5
click at [478, 164] on button "Select a État Cadeaux" at bounding box center [459, 157] width 99 height 13
click at [432, 216] on span "OFFERT" at bounding box center [422, 217] width 24 height 5
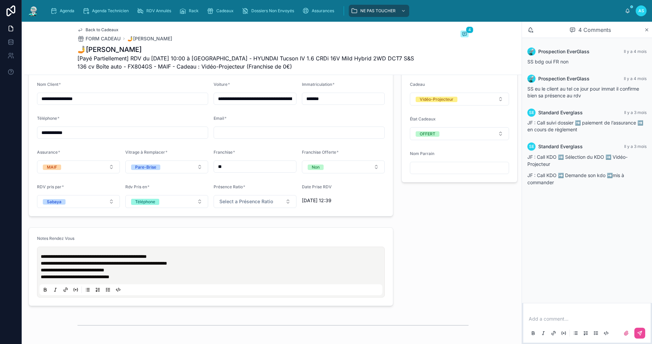
scroll to position [577, 0]
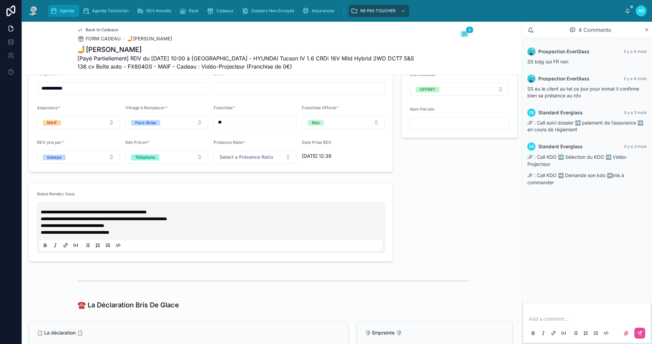
click at [63, 12] on span "Agenda" at bounding box center [67, 10] width 15 height 5
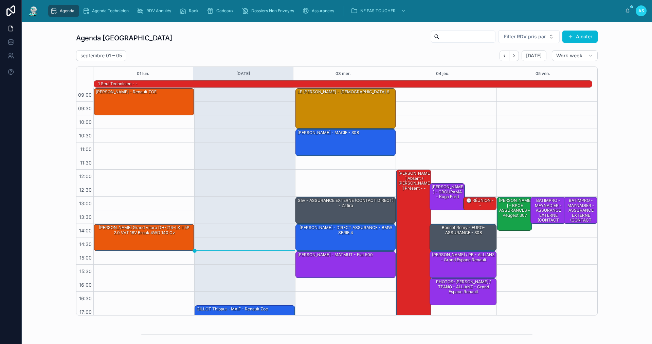
scroll to position [18, 0]
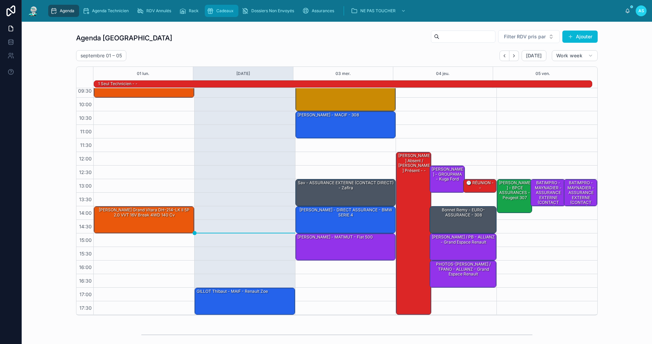
click at [225, 10] on span "Cadeaux" at bounding box center [224, 10] width 17 height 5
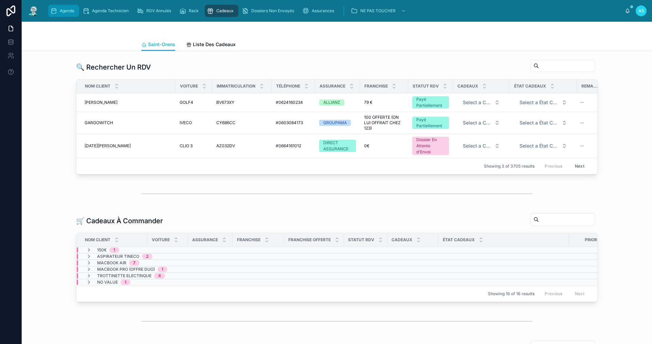
click at [68, 16] on div "Agenda" at bounding box center [63, 10] width 27 height 11
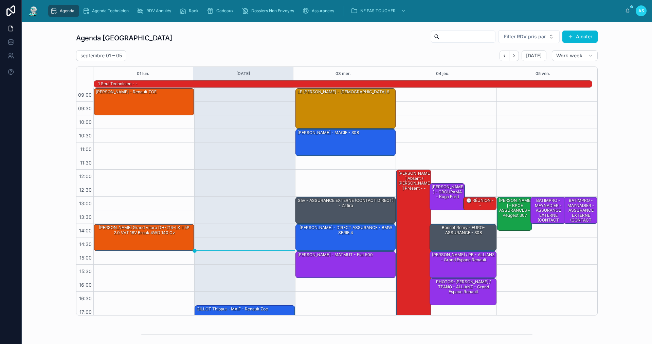
scroll to position [18, 0]
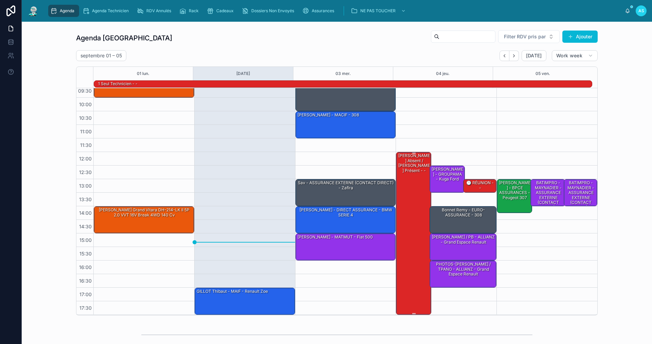
click at [405, 169] on div "Axel absent / Michel présent - -" at bounding box center [413, 163] width 33 height 21
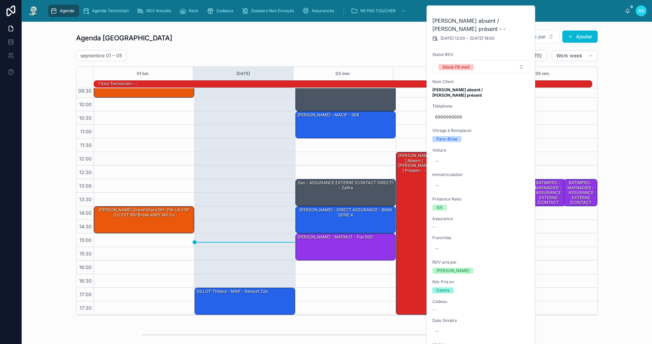
click at [621, 116] on div "Agenda Saint-Orens Filter RDV pris par Ajouter septembre 01 – 05 Today Work wee…" at bounding box center [336, 172] width 619 height 291
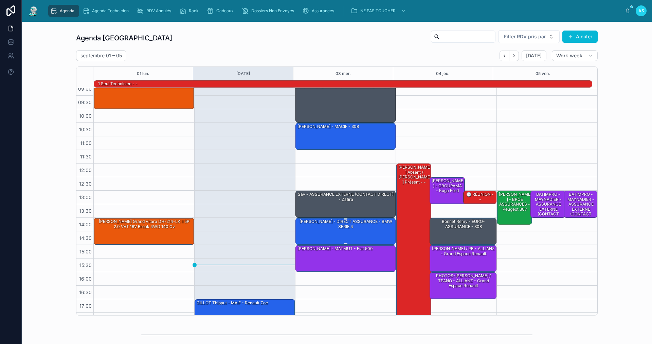
scroll to position [0, 0]
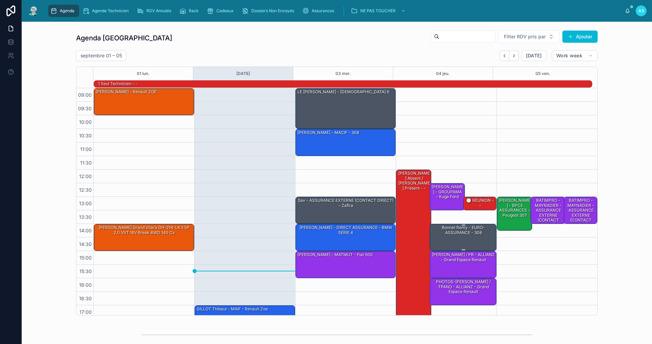
click at [464, 236] on div "Bonnet Remy - EURO-ASSURANCE - 308" at bounding box center [463, 237] width 65 height 26
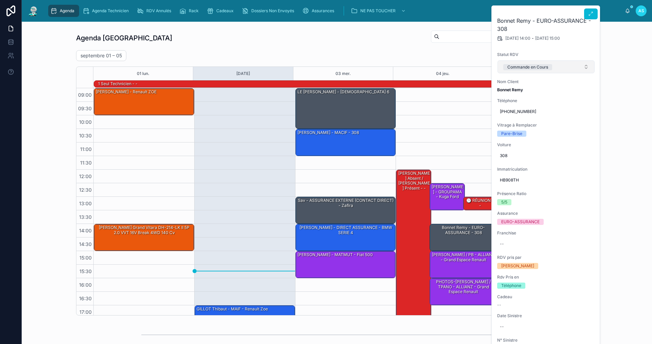
click at [544, 66] on div "Commande en Cours" at bounding box center [527, 67] width 41 height 6
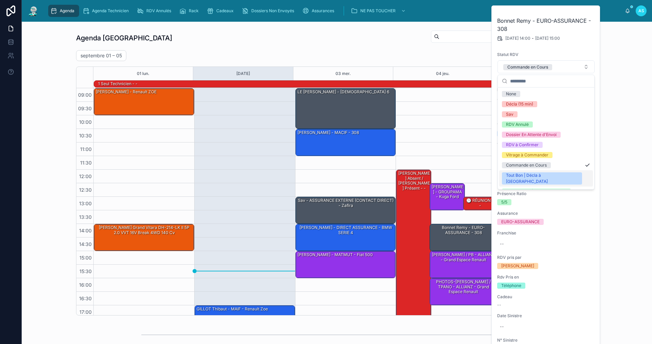
click at [541, 175] on div "Tout Bon | Décla à [GEOGRAPHIC_DATA]" at bounding box center [542, 178] width 72 height 12
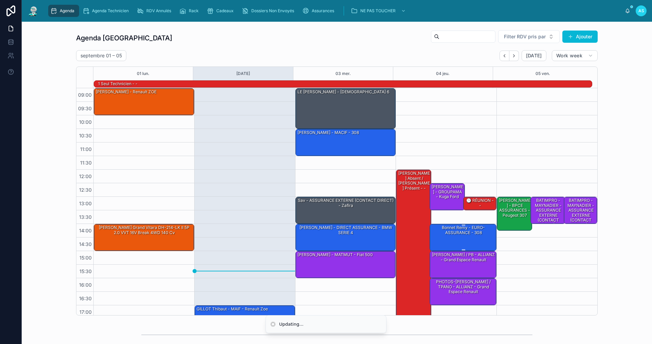
click at [451, 240] on div "Bonnet Remy - EURO-ASSURANCE - 308" at bounding box center [463, 237] width 65 height 26
click at [589, 11] on div "Agenda Agenda Technicien RDV Annulés Rack Cadeaux Dossiers Non Envoyés Assuranc…" at bounding box center [335, 10] width 580 height 15
click at [462, 226] on div at bounding box center [463, 225] width 3 height 1
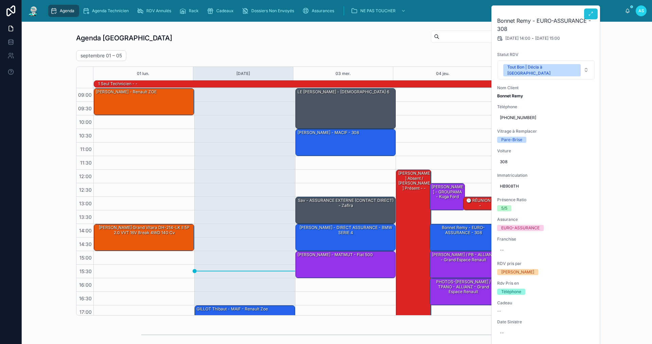
click at [594, 11] on button at bounding box center [591, 13] width 14 height 11
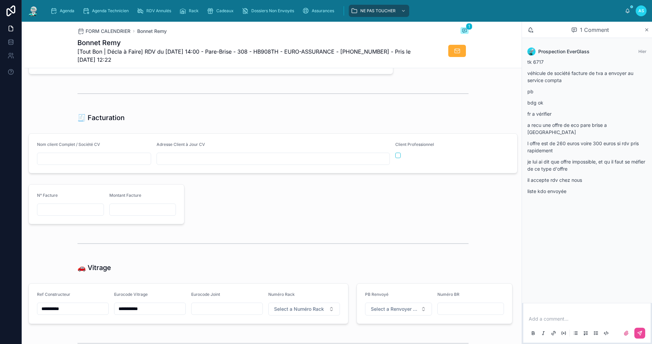
scroll to position [781, 0]
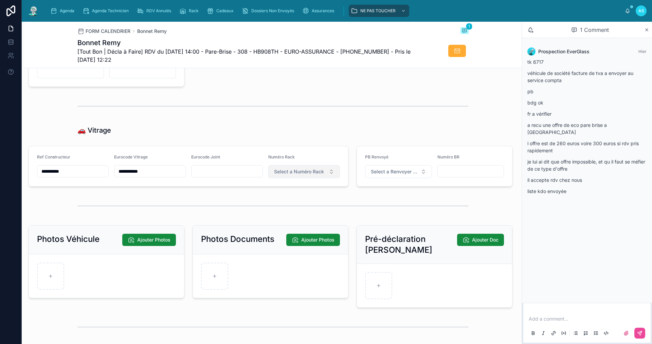
click at [287, 175] on span "Select a Numéro Rack" at bounding box center [299, 171] width 50 height 7
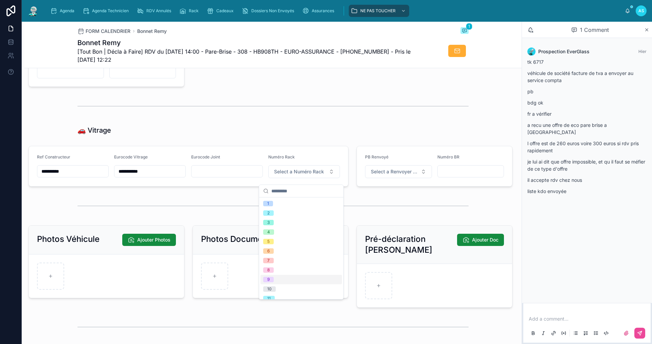
click at [308, 279] on div "9" at bounding box center [300, 280] width 81 height 10
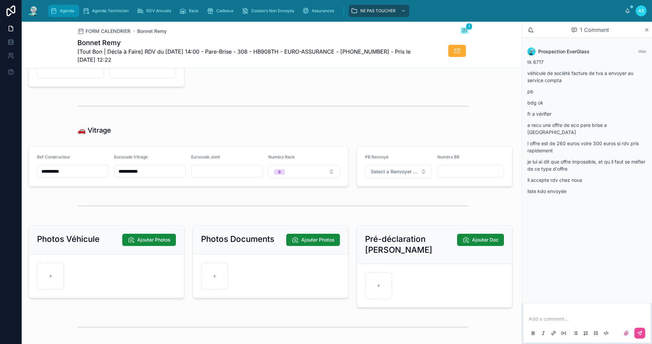
click at [68, 14] on div "Agenda" at bounding box center [63, 10] width 27 height 11
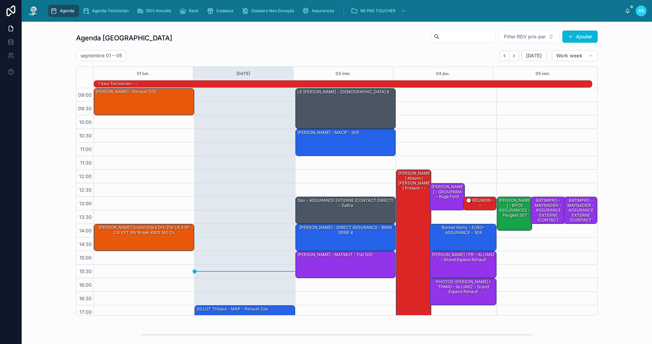
scroll to position [18, 0]
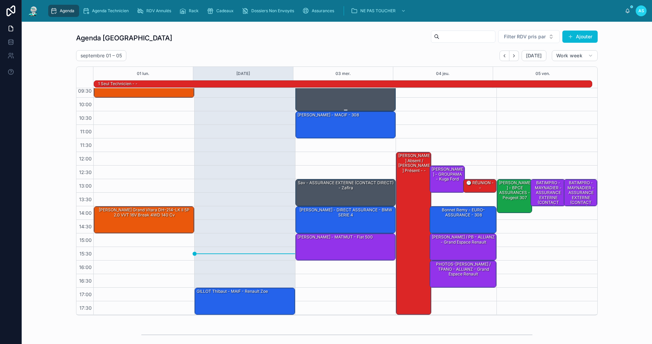
click at [340, 101] on div "LE Benjamin - AXA - MAZDA 6" at bounding box center [346, 90] width 98 height 39
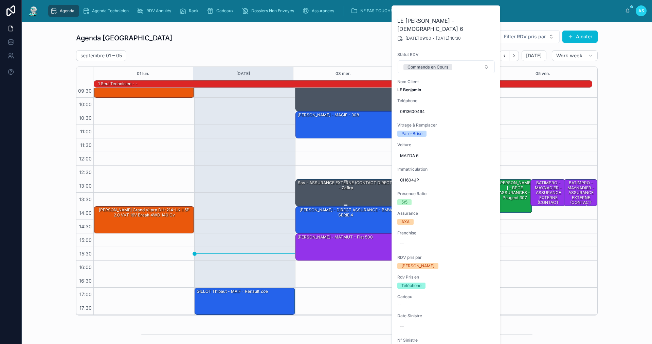
click at [368, 188] on div "sav - ASSURANCE EXTERNE (CONTACT DIRECT) - zafira" at bounding box center [346, 185] width 98 height 11
click at [493, 13] on icon at bounding box center [490, 13] width 5 height 5
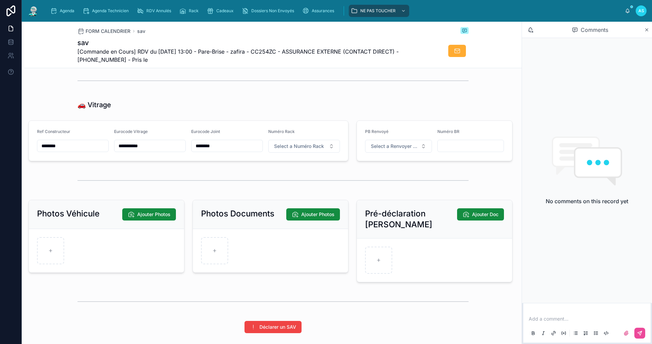
scroll to position [815, 0]
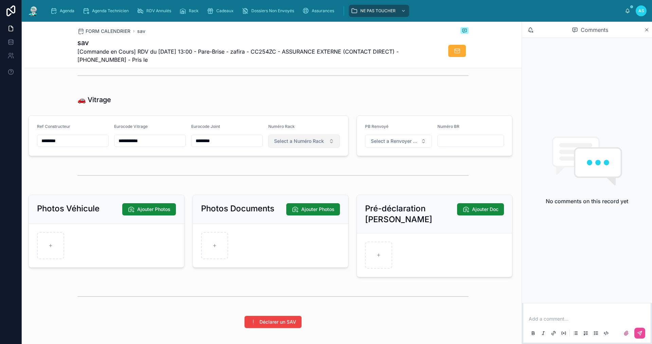
click at [293, 145] on span "Select a Numéro Rack" at bounding box center [299, 141] width 50 height 7
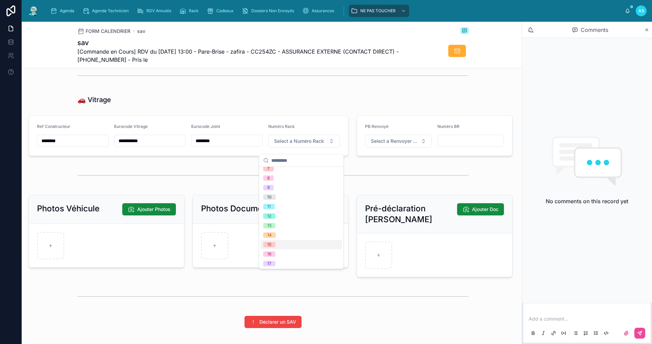
scroll to position [68, 0]
click at [286, 265] on div "18" at bounding box center [300, 267] width 81 height 10
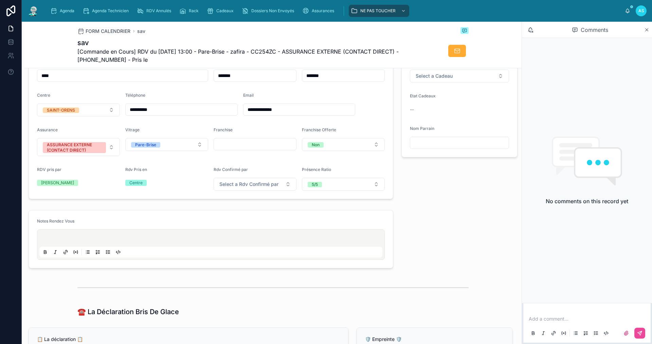
scroll to position [34, 0]
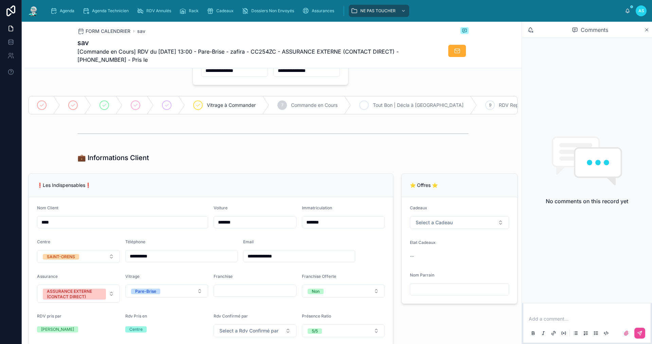
click at [364, 109] on div "8" at bounding box center [364, 105] width 10 height 10
click at [63, 13] on span "Agenda" at bounding box center [67, 10] width 15 height 5
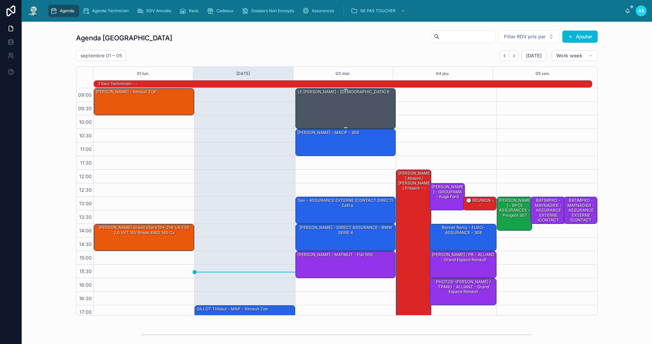
click at [333, 110] on div "LE Benjamin - AXA - MAZDA 6" at bounding box center [346, 108] width 98 height 39
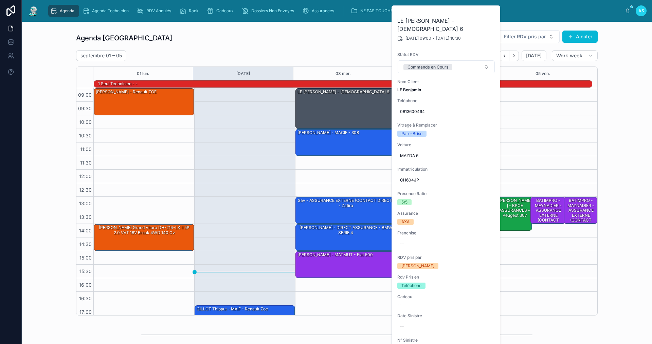
click at [609, 129] on div "Agenda Saint-Orens Filter RDV pris par Ajouter septembre 01 – 05 Today Work wee…" at bounding box center [336, 172] width 619 height 291
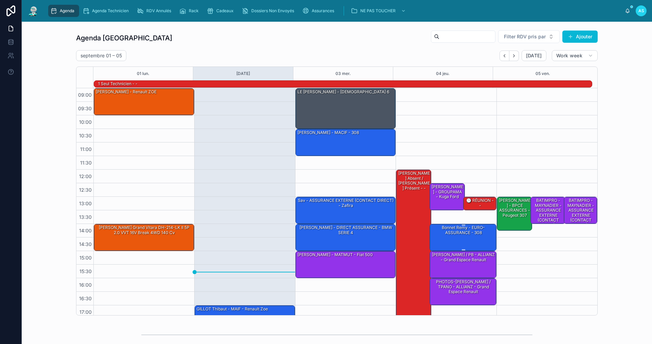
click at [457, 236] on div "Bonnet Remy - EURO-ASSURANCE - 308" at bounding box center [463, 230] width 65 height 11
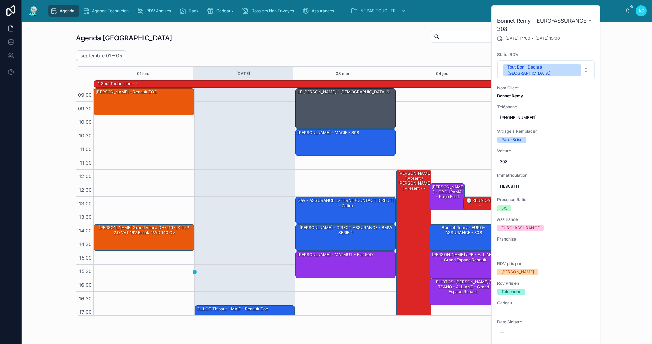
click at [0, 0] on icon at bounding box center [0, 0] width 0 height 0
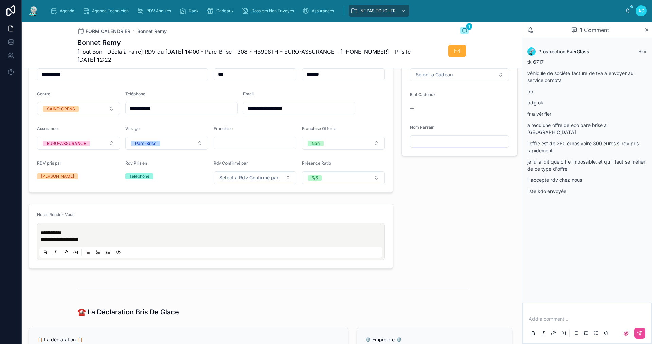
scroll to position [170, 0]
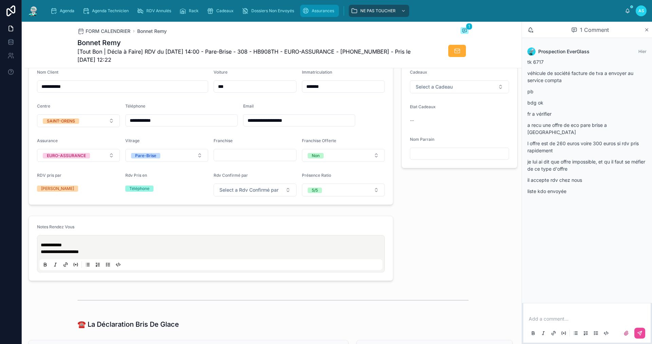
click at [315, 13] on span "Assurances" at bounding box center [323, 10] width 22 height 5
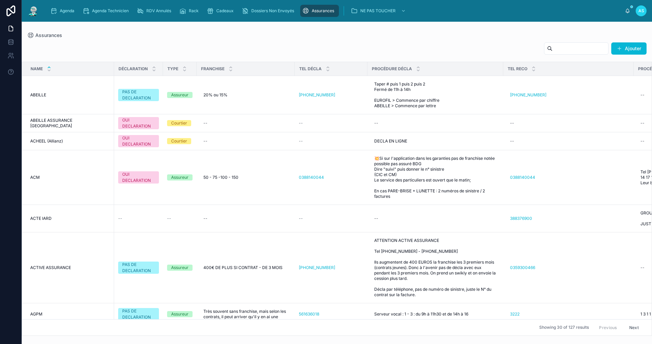
click at [552, 51] on input "text" at bounding box center [580, 49] width 56 height 10
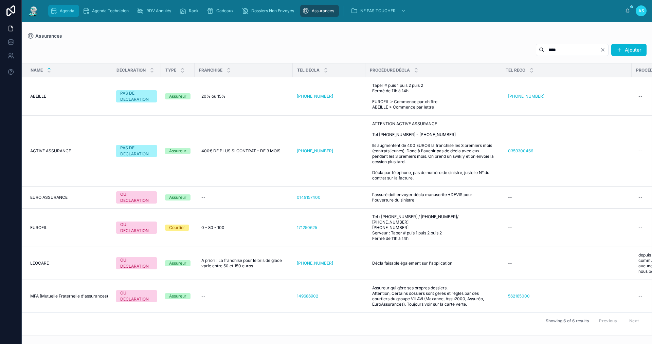
type input "****"
click at [61, 5] on div "Agenda" at bounding box center [63, 10] width 27 height 11
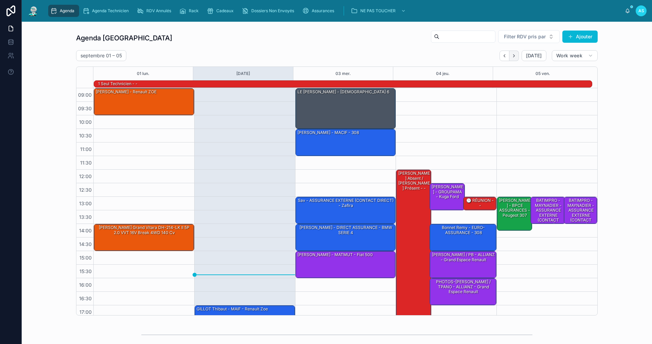
click at [511, 55] on icon "Next" at bounding box center [513, 55] width 5 height 5
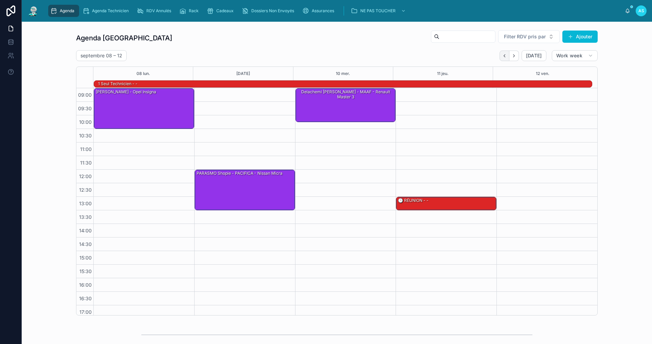
click at [505, 55] on button "Back" at bounding box center [504, 56] width 10 height 11
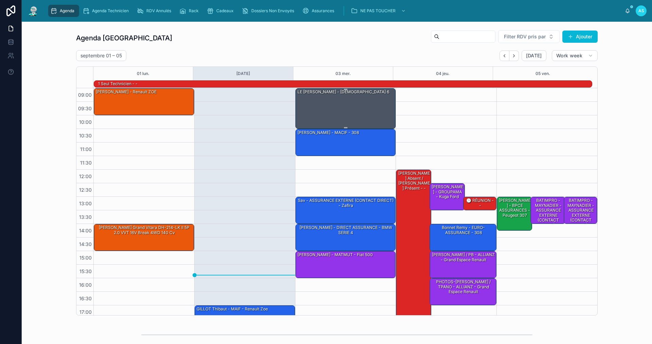
click at [358, 96] on div "LE Benjamin - AXA - MAZDA 6" at bounding box center [346, 108] width 98 height 39
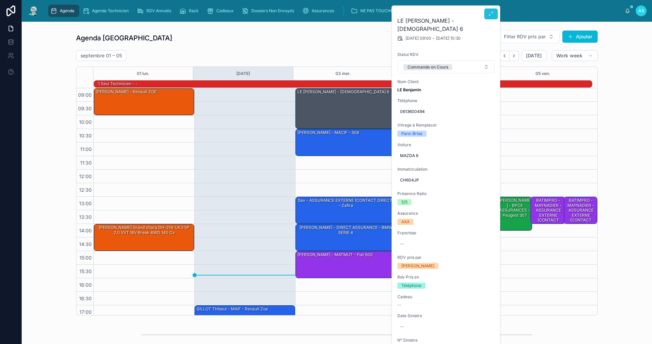
click at [488, 14] on icon at bounding box center [490, 13] width 5 height 5
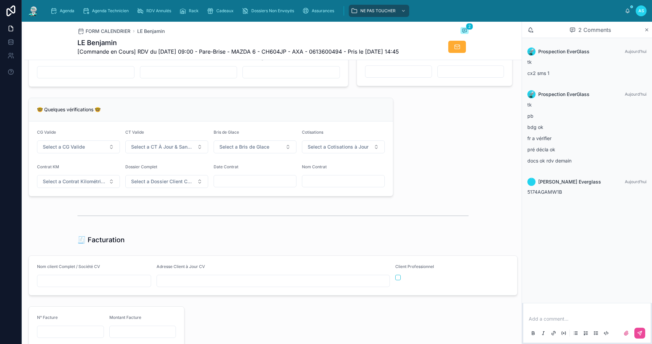
scroll to position [577, 0]
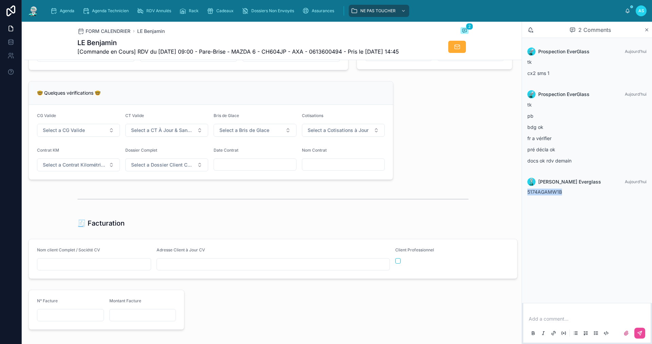
drag, startPoint x: 546, startPoint y: 192, endPoint x: 526, endPoint y: 192, distance: 20.0
click at [526, 192] on div "Marion Everglass Aujourd’hui 5174AGAMW1B" at bounding box center [586, 187] width 127 height 26
copy span "5174AGAMW1B"
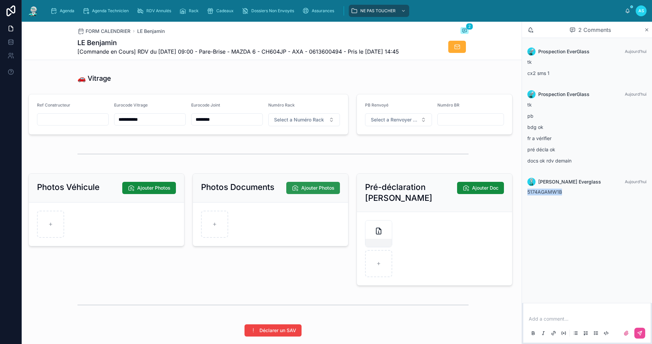
scroll to position [849, 0]
